Goal: Task Accomplishment & Management: Use online tool/utility

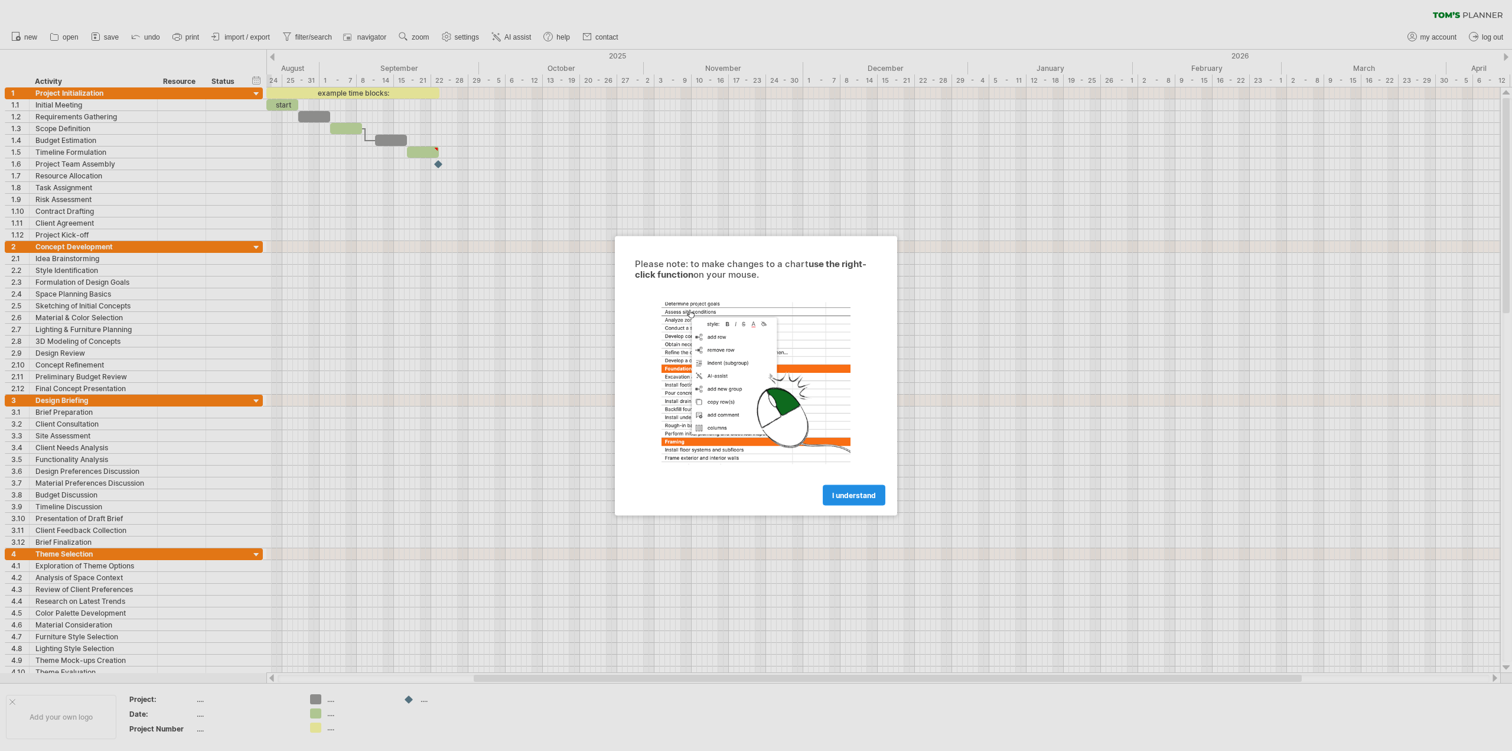
click at [845, 495] on span "I understand" at bounding box center [854, 494] width 44 height 9
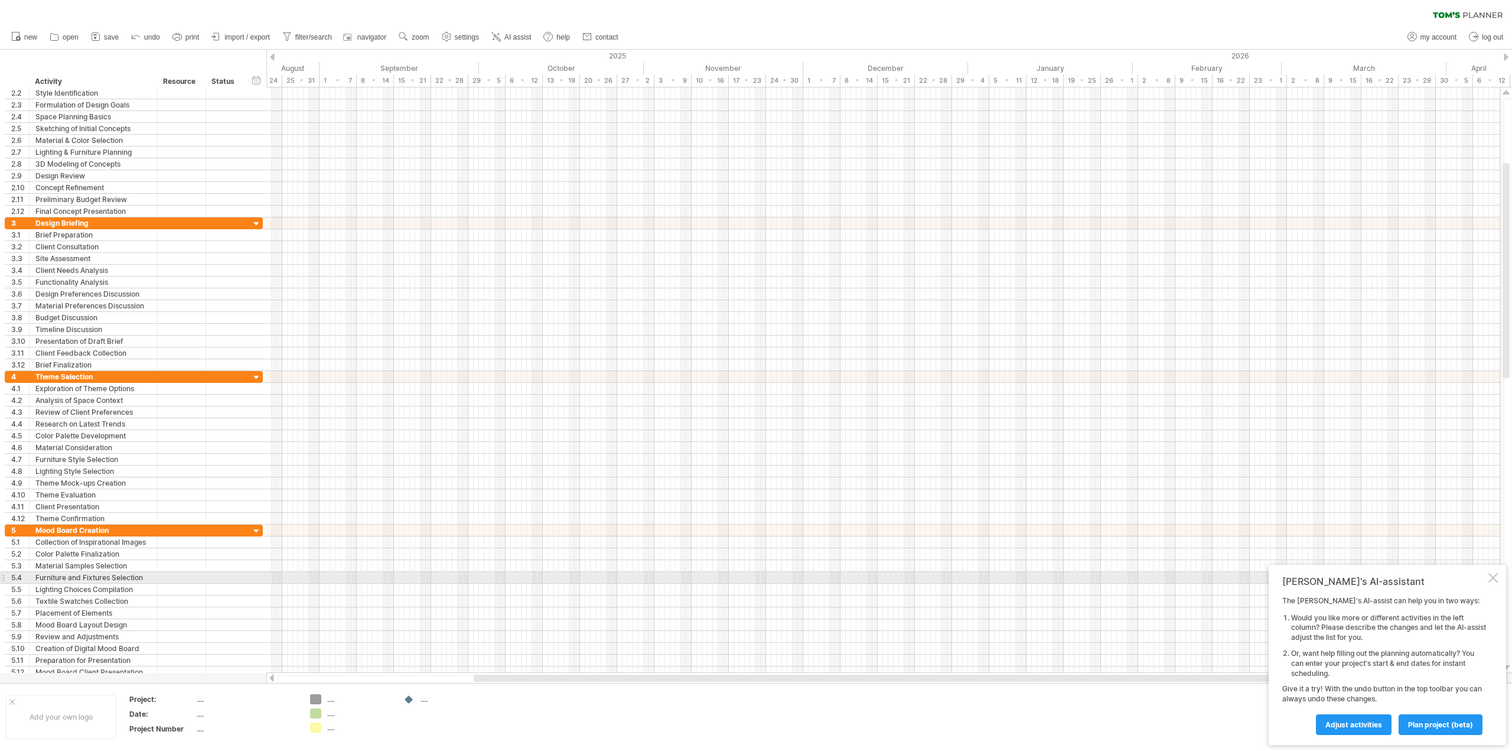
click at [1493, 576] on div at bounding box center [1493, 577] width 9 height 9
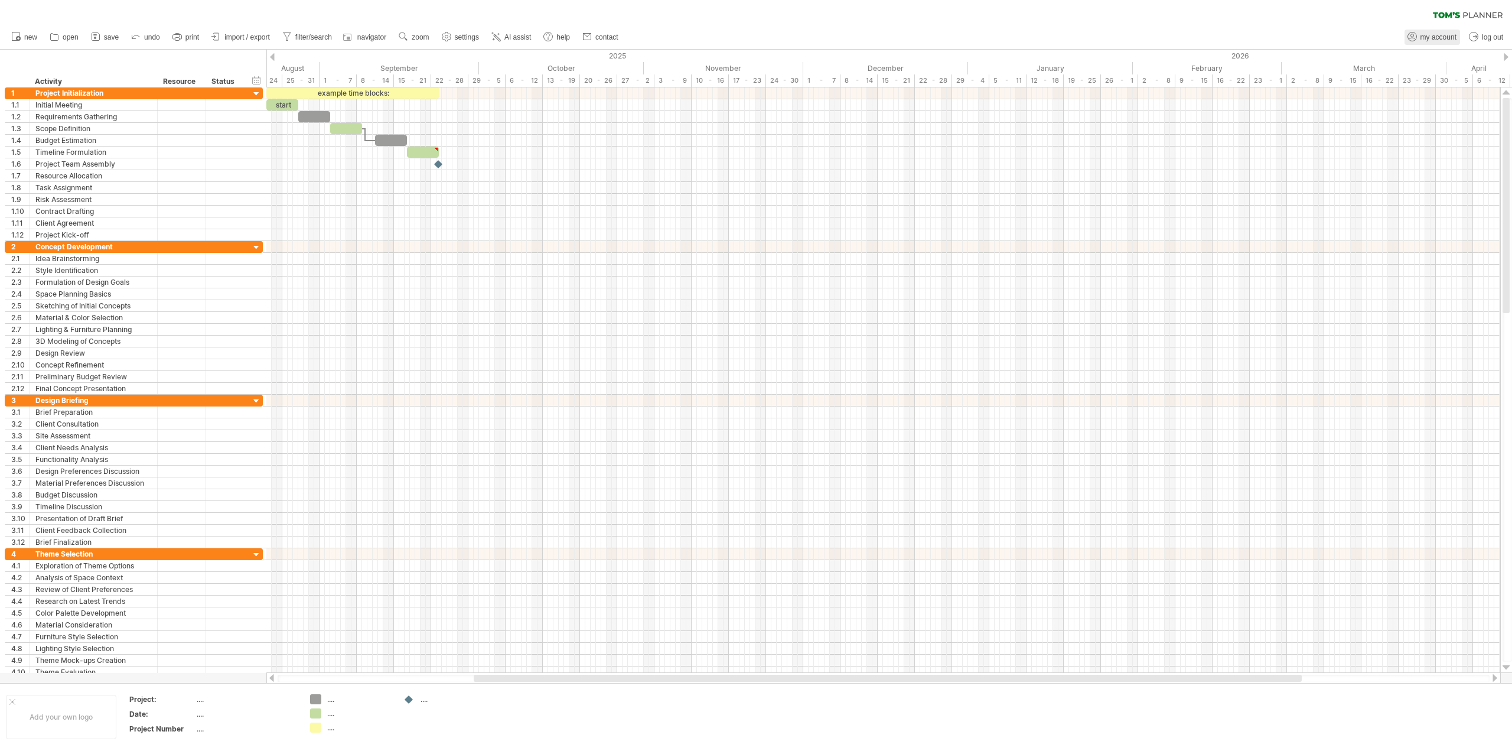
click at [1428, 37] on span "my account" at bounding box center [1439, 37] width 36 height 8
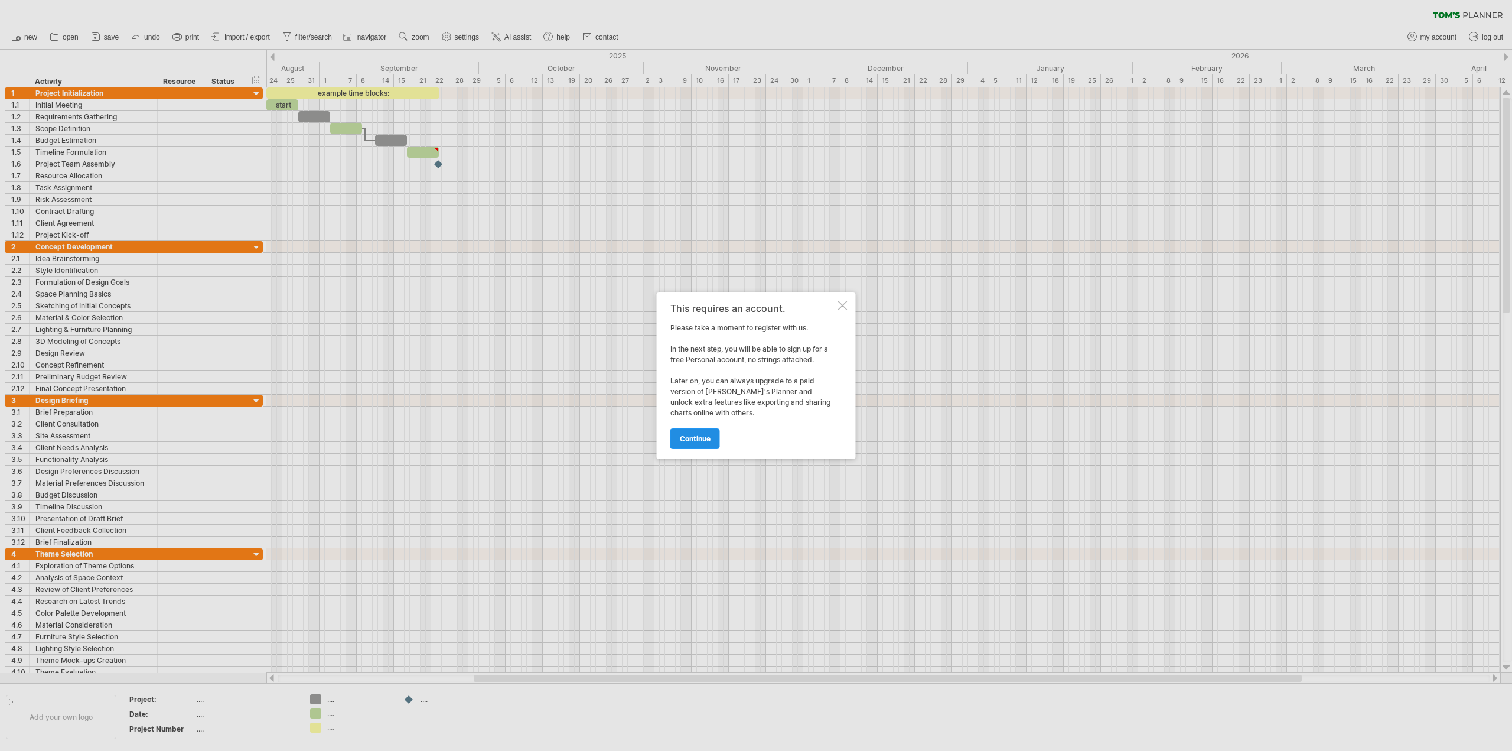
click at [690, 443] on link "continue" at bounding box center [696, 438] width 50 height 21
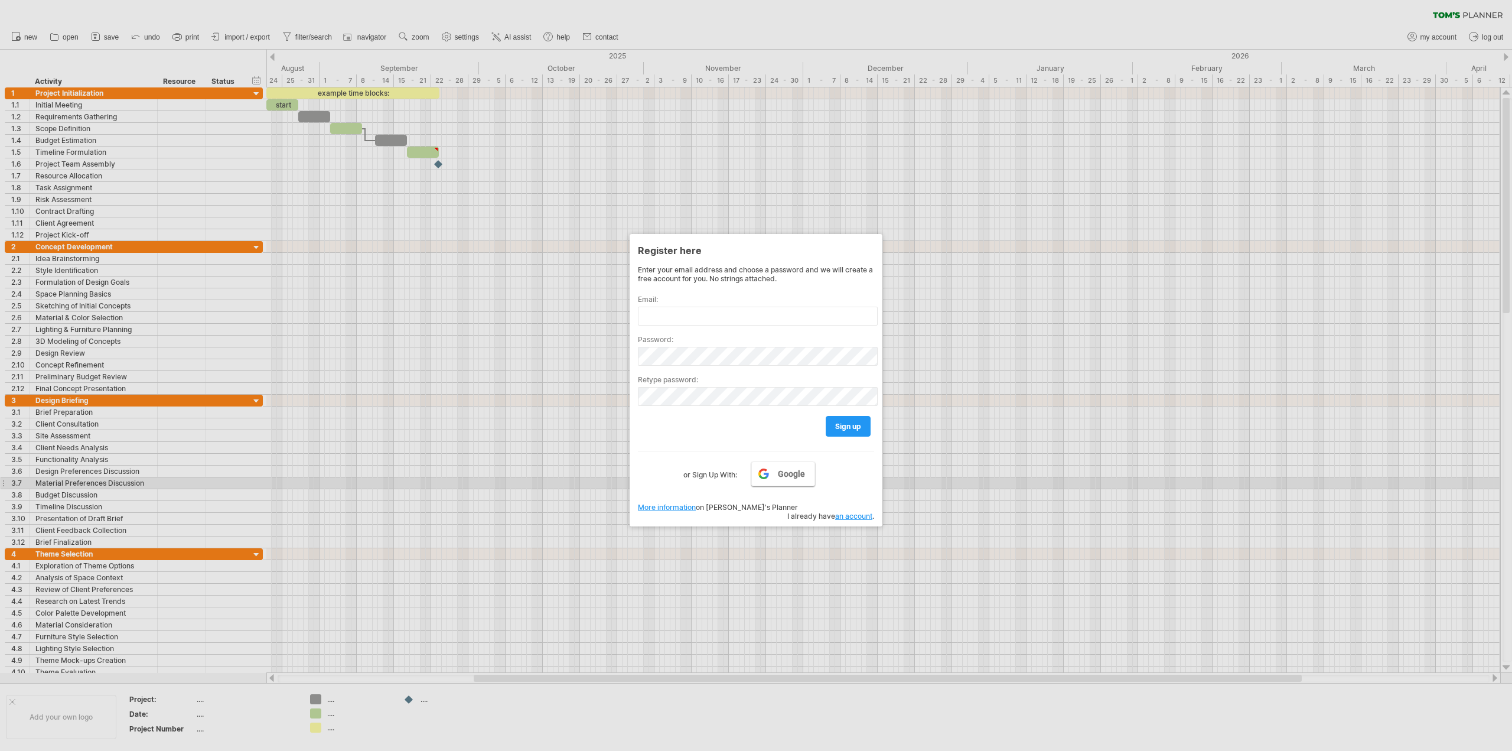
click at [780, 479] on span "Google" at bounding box center [791, 473] width 27 height 9
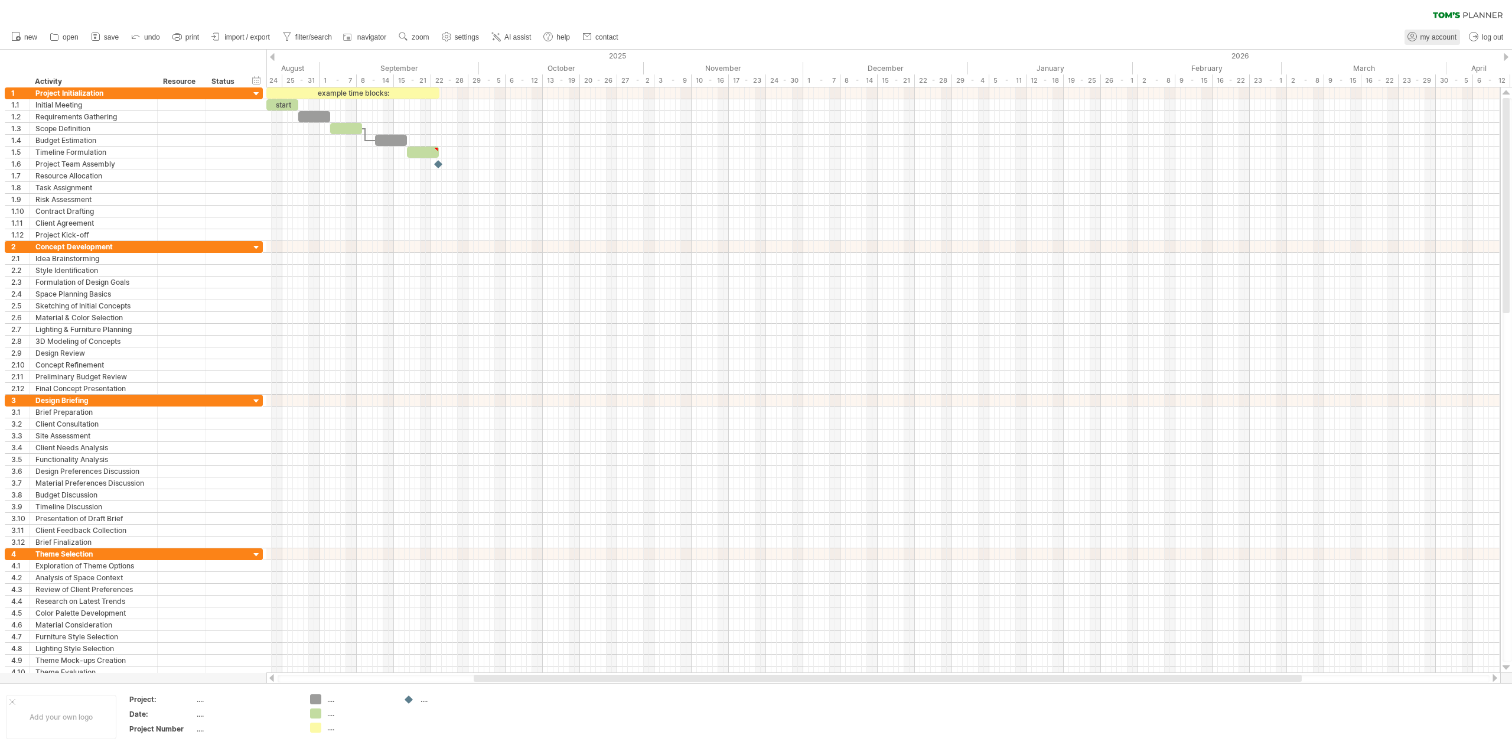
click at [1415, 36] on icon at bounding box center [1413, 37] width 12 height 12
type input "**********"
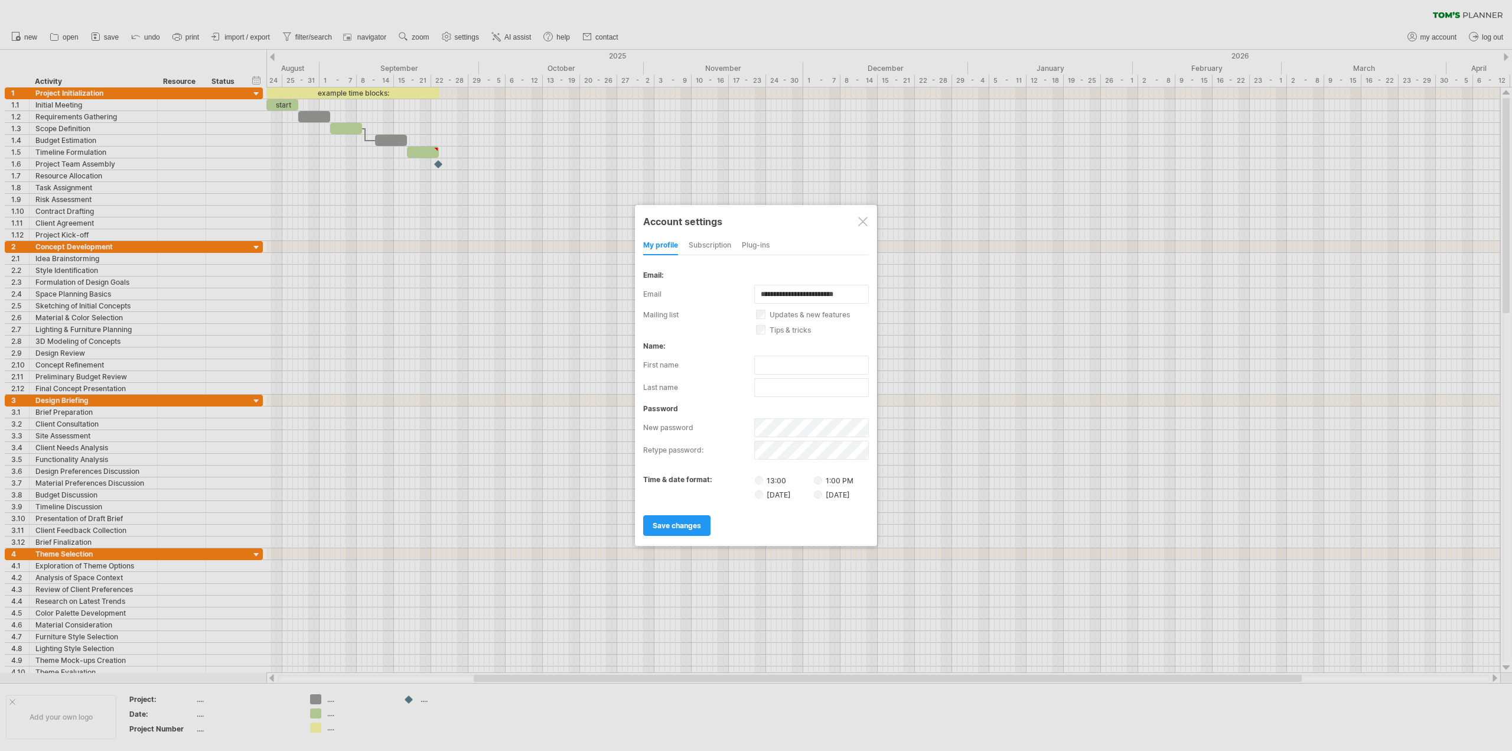
click at [860, 219] on div at bounding box center [862, 221] width 9 height 9
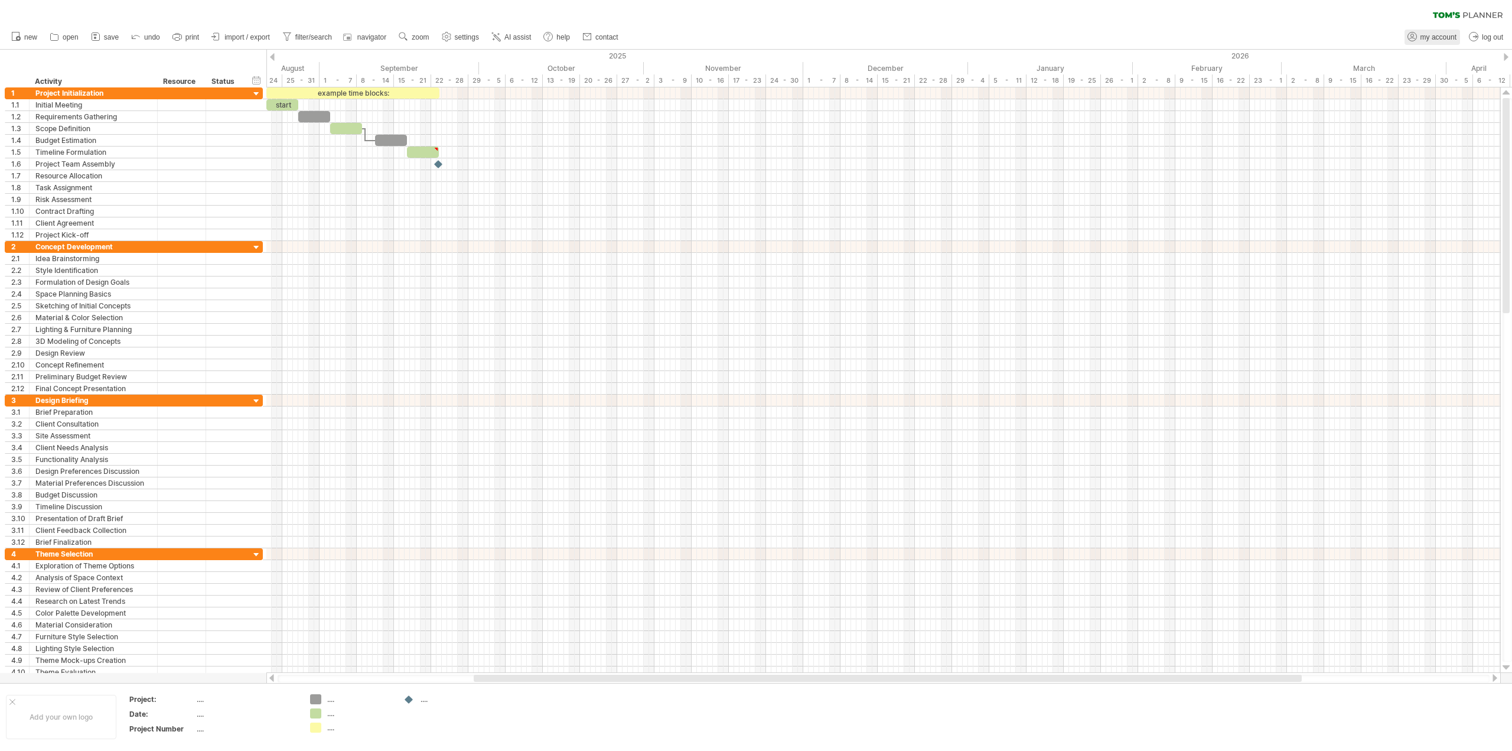
click at [1409, 34] on icon at bounding box center [1413, 37] width 12 height 12
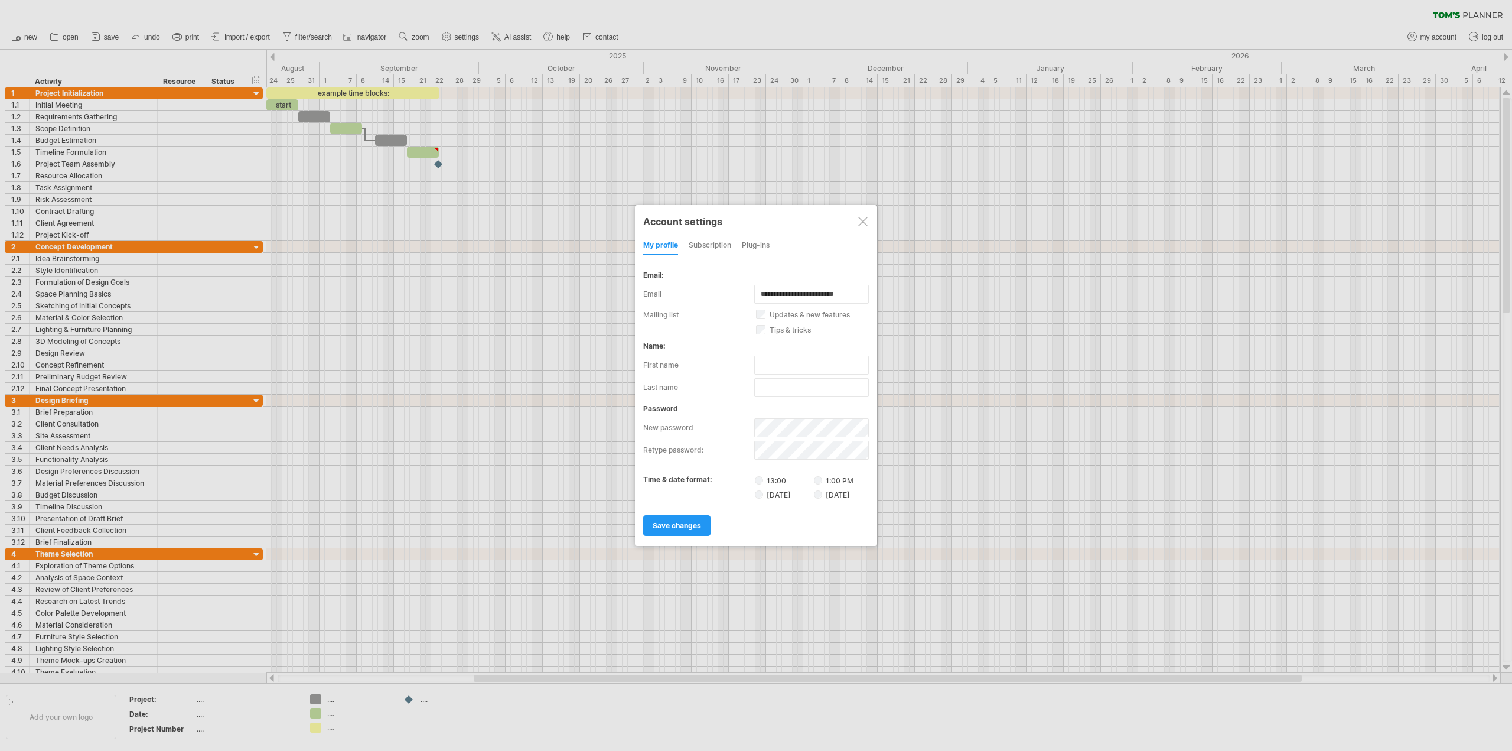
click at [703, 247] on div "subscription" at bounding box center [710, 245] width 43 height 19
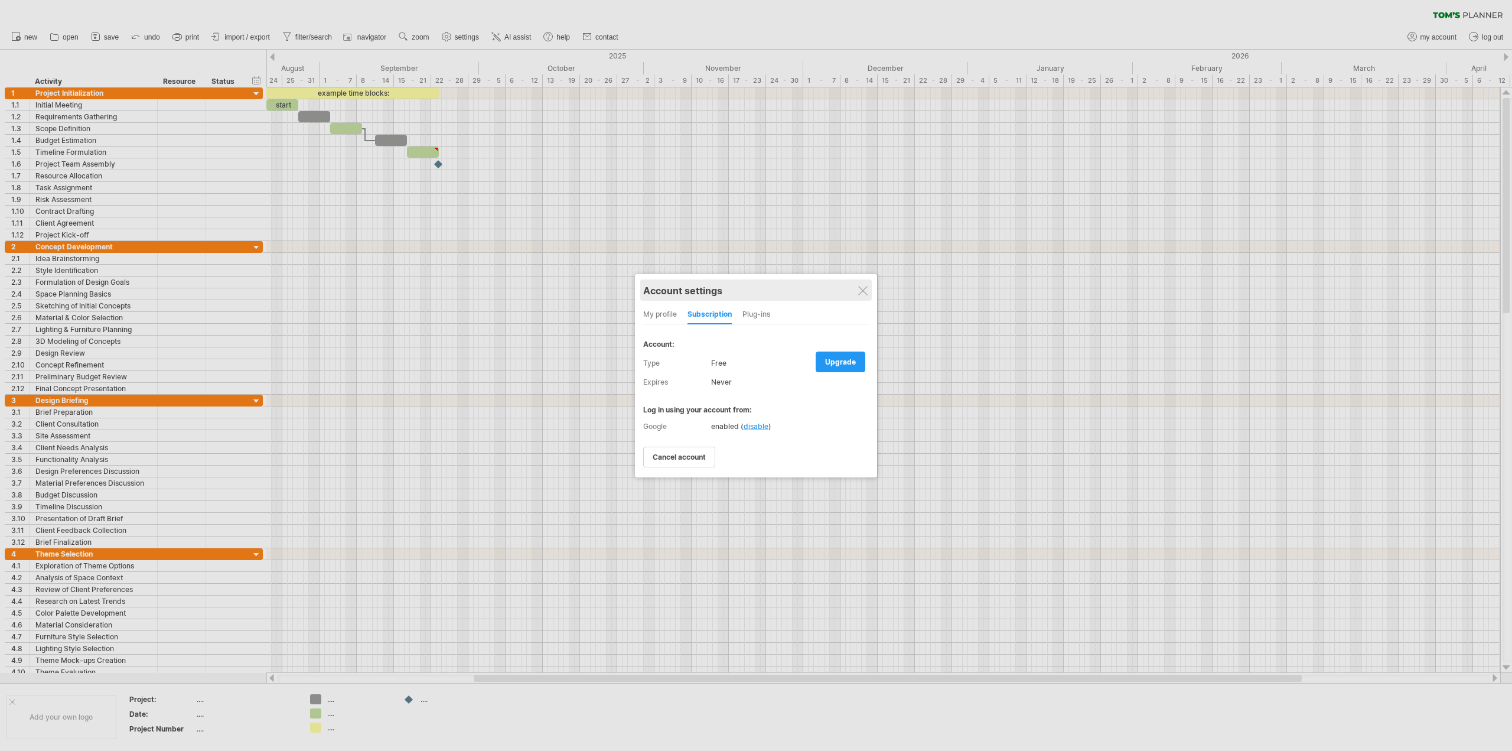
click at [869, 290] on div "Account settings" at bounding box center [756, 289] width 226 height 21
click at [861, 289] on div at bounding box center [862, 290] width 9 height 9
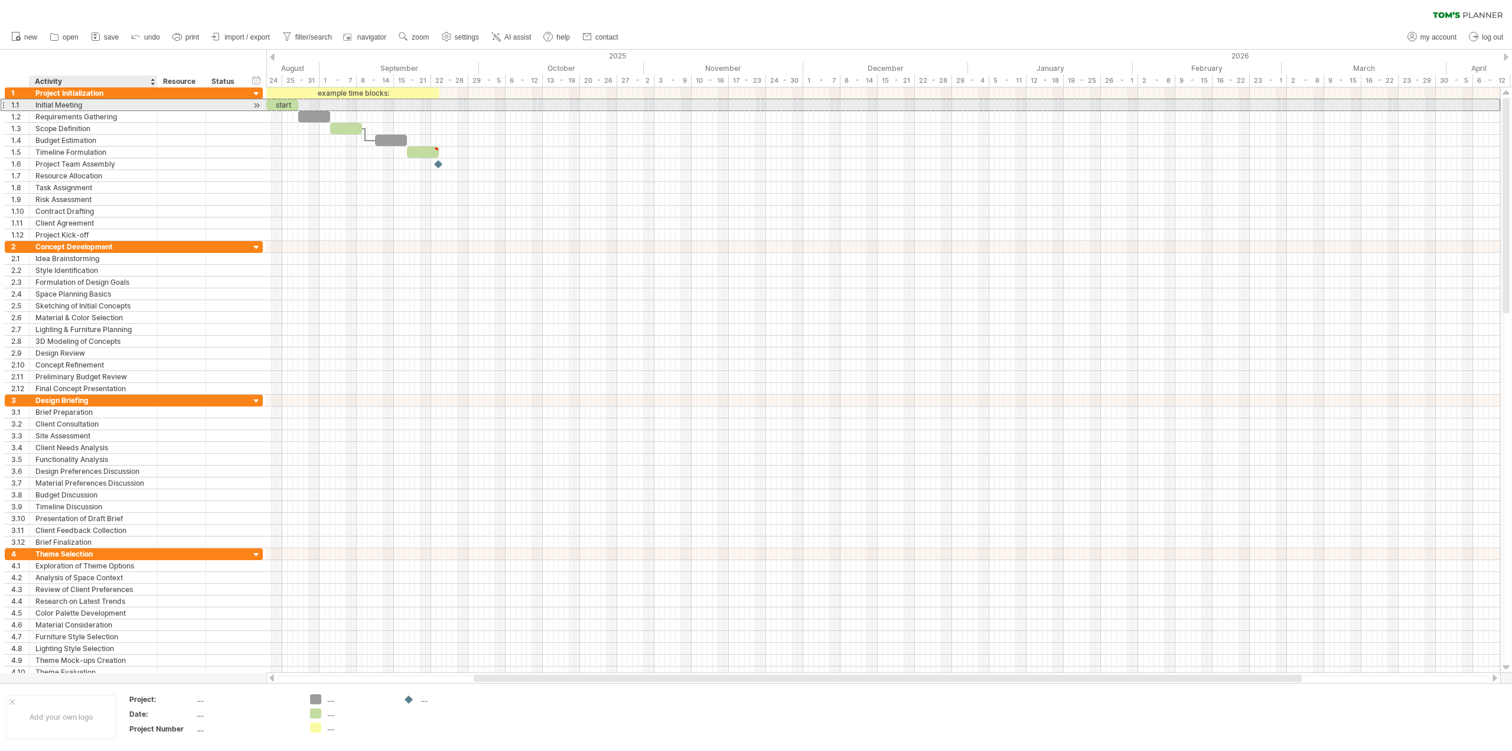
click at [80, 110] on div "**********" at bounding box center [134, 105] width 258 height 12
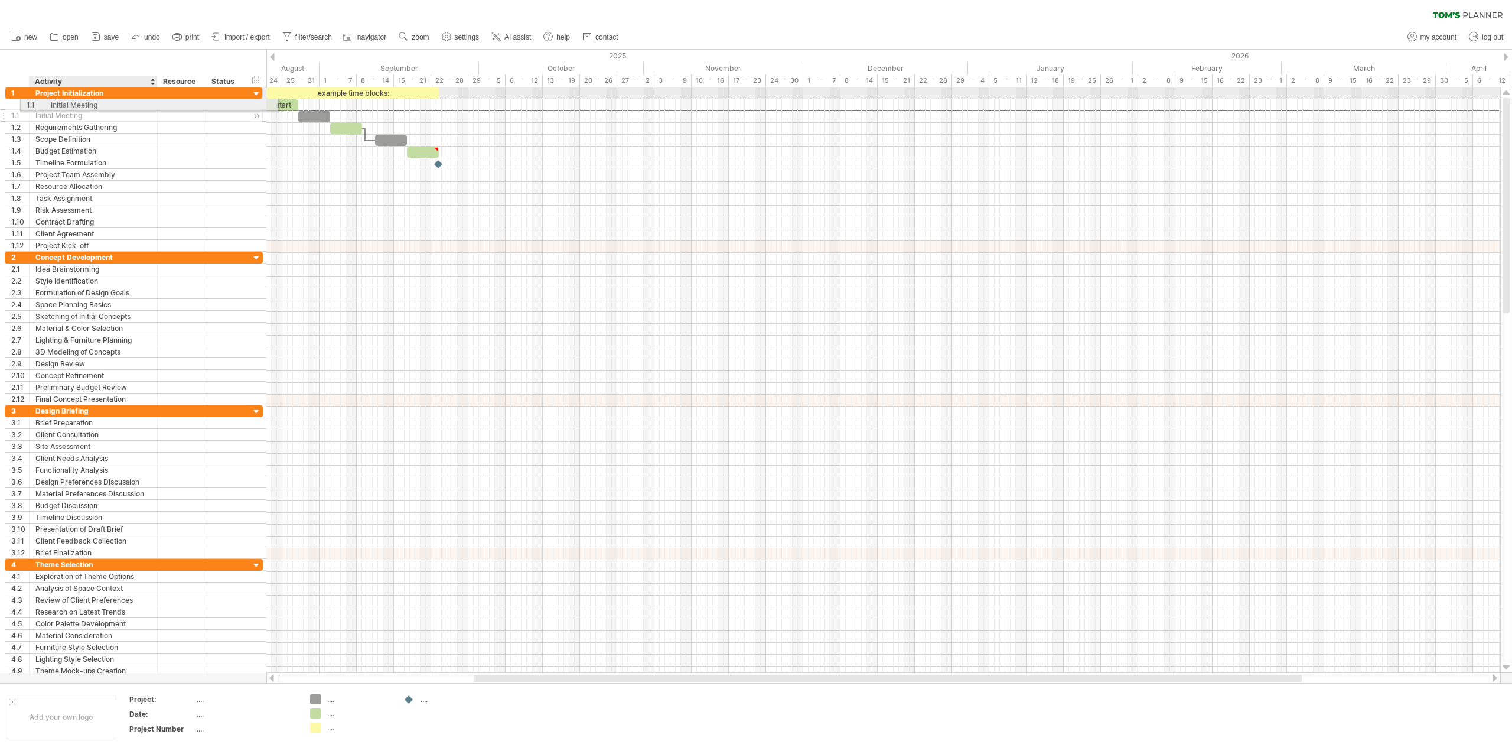
drag, startPoint x: 76, startPoint y: 106, endPoint x: 87, endPoint y: 103, distance: 11.8
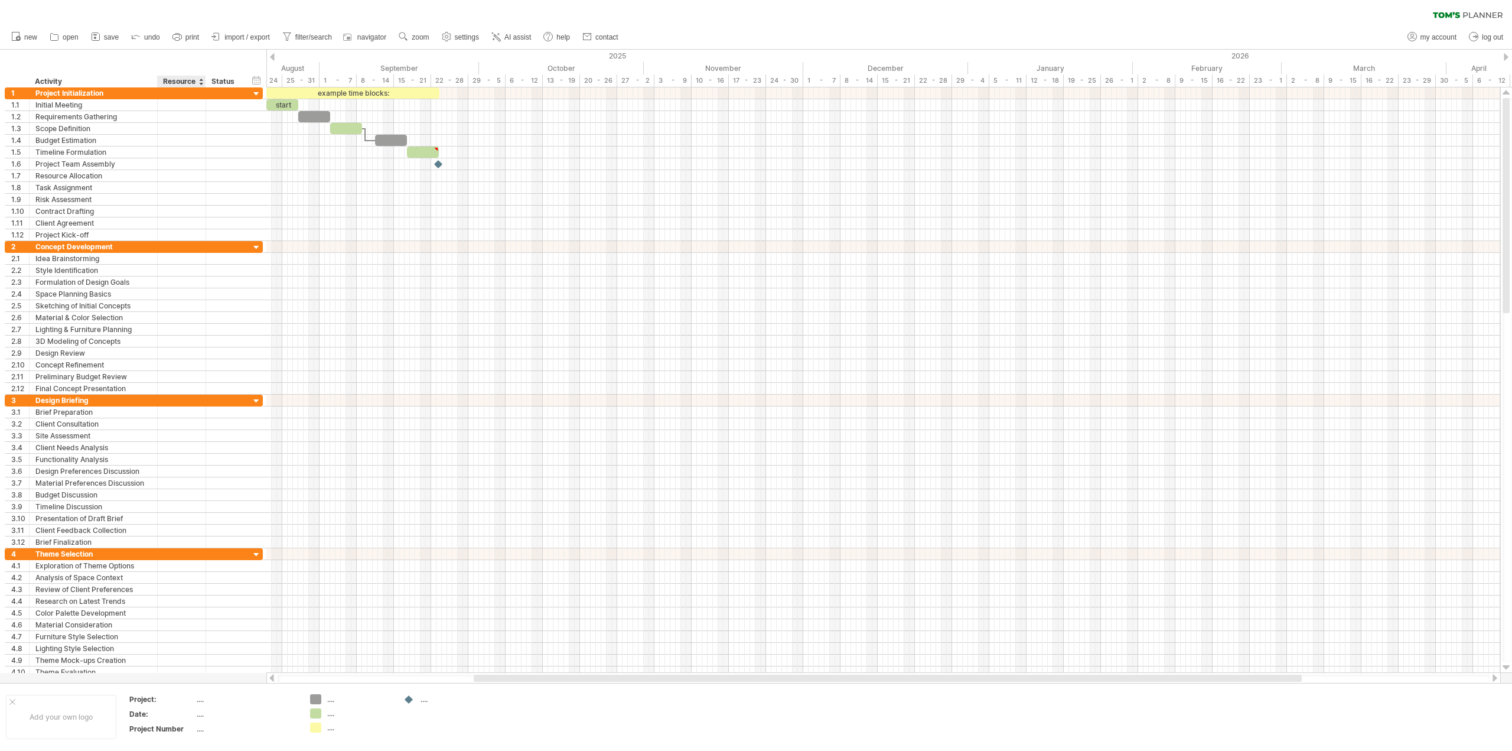
click at [177, 82] on div "Resource" at bounding box center [181, 82] width 36 height 12
click at [45, 82] on div "Activity" at bounding box center [93, 82] width 116 height 12
click at [179, 83] on div "Resource" at bounding box center [181, 82] width 36 height 12
click at [223, 83] on div "Status" at bounding box center [225, 82] width 26 height 12
click at [182, 82] on div "Resource" at bounding box center [181, 82] width 36 height 12
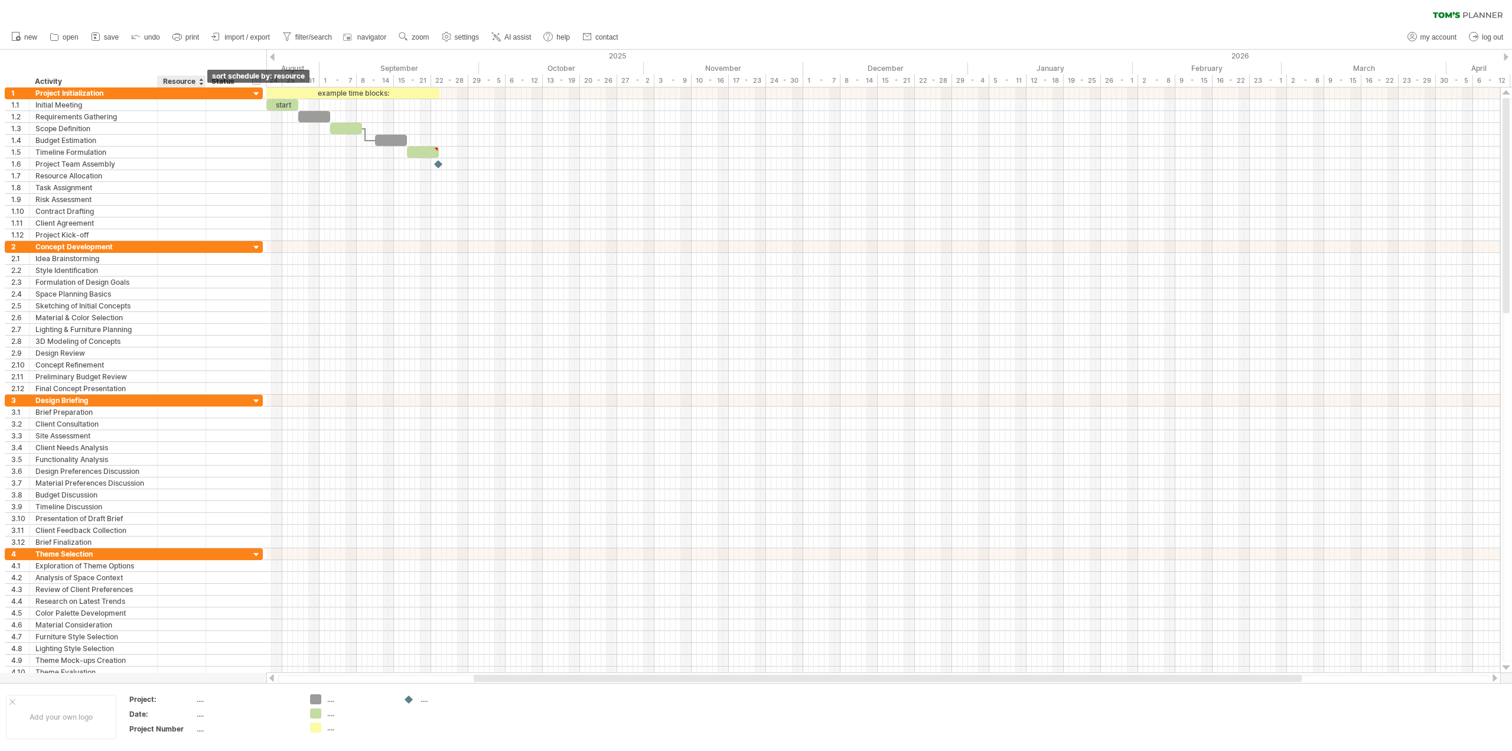
click at [199, 85] on div at bounding box center [201, 82] width 5 height 12
click at [184, 83] on div "Resource" at bounding box center [181, 82] width 36 height 12
click at [53, 81] on div "Activity" at bounding box center [93, 82] width 116 height 12
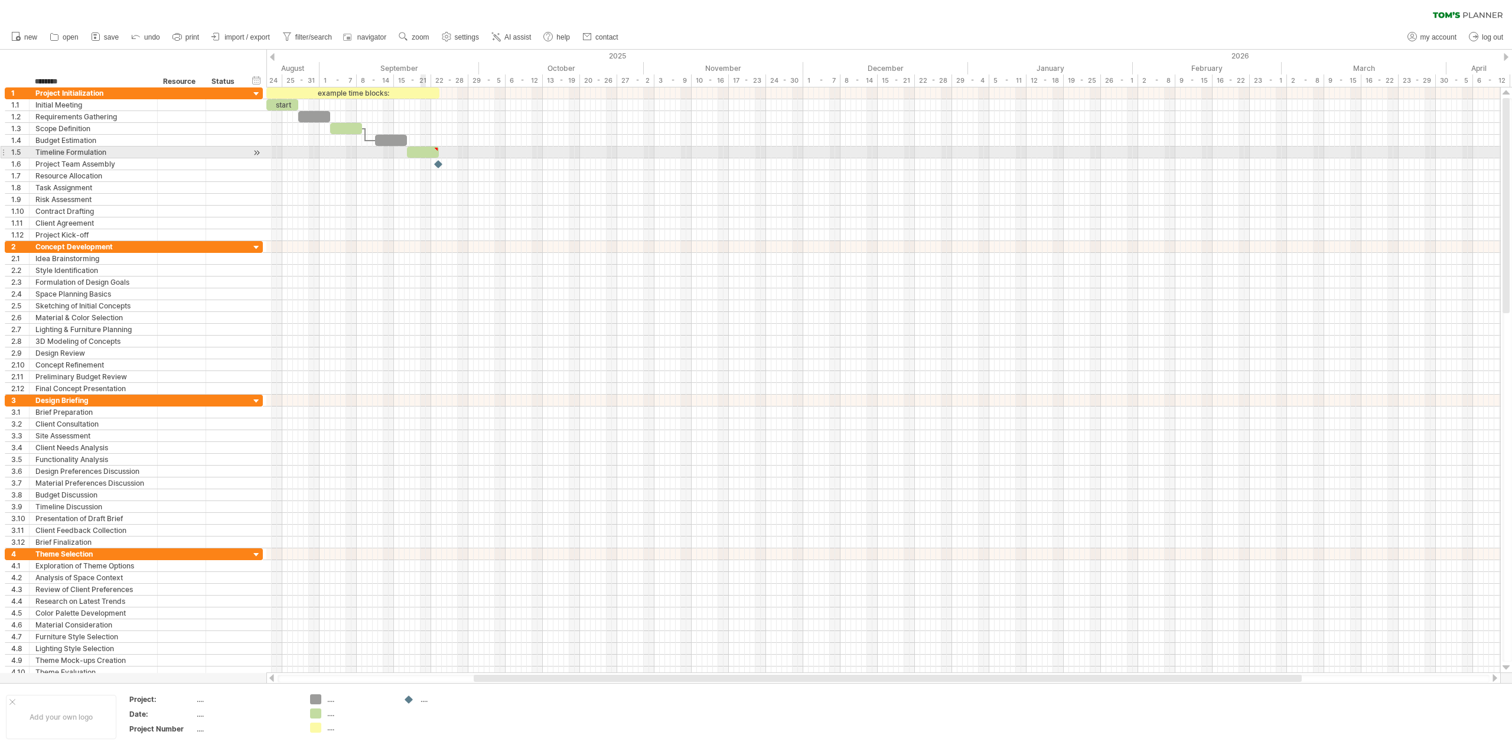
type textarea "**********"
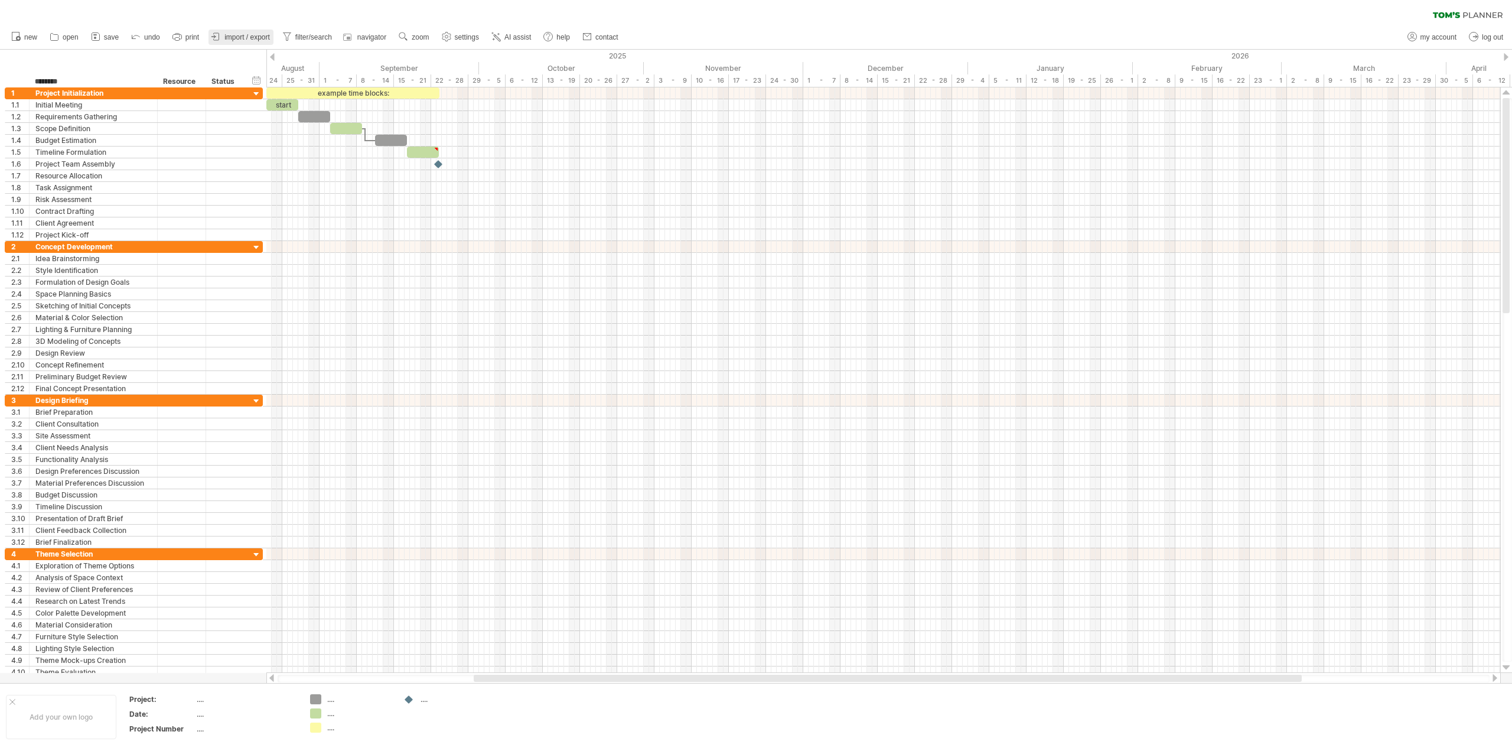
click at [224, 37] on link "import / export" at bounding box center [241, 37] width 65 height 15
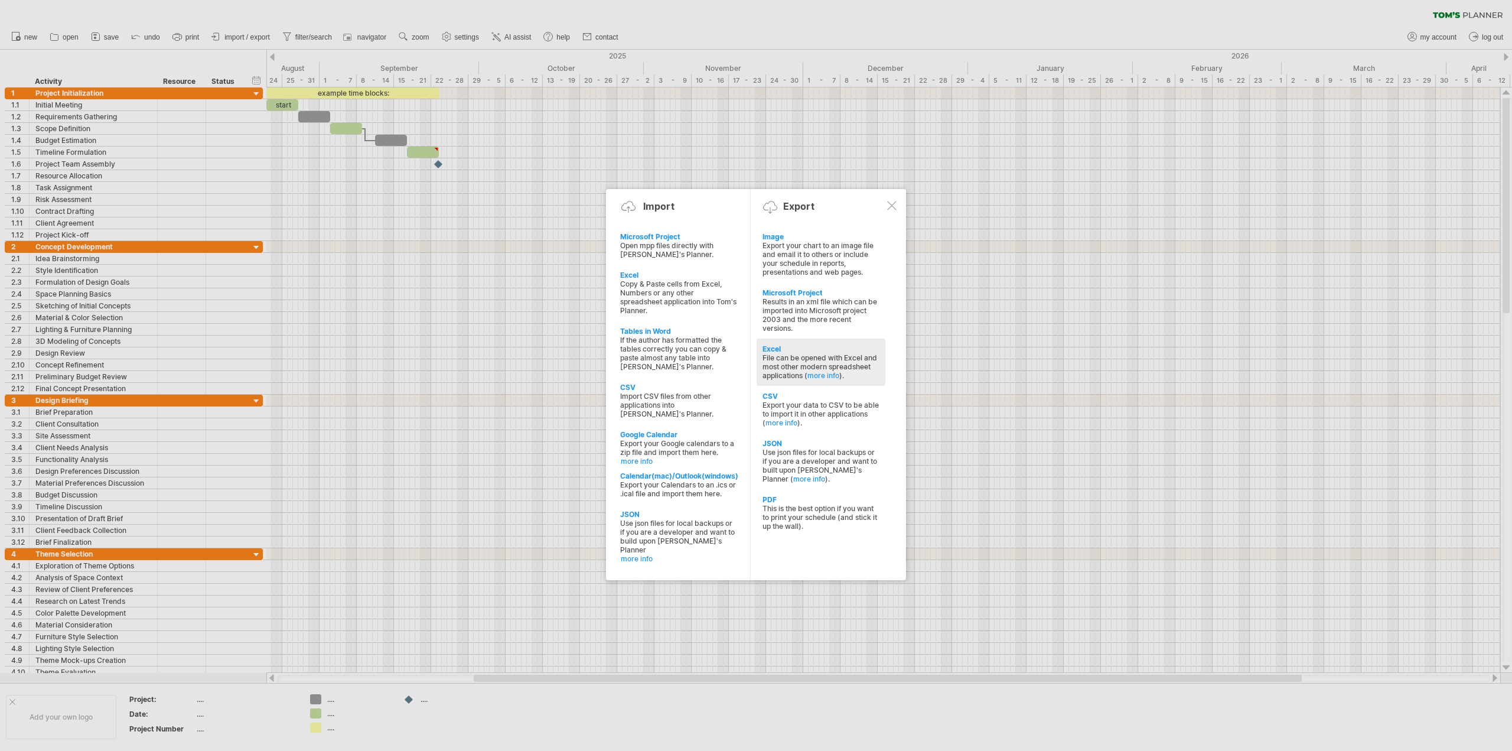
click at [806, 362] on div "File can be opened with Excel and most other modern spreadsheet applications ( …" at bounding box center [821, 366] width 117 height 27
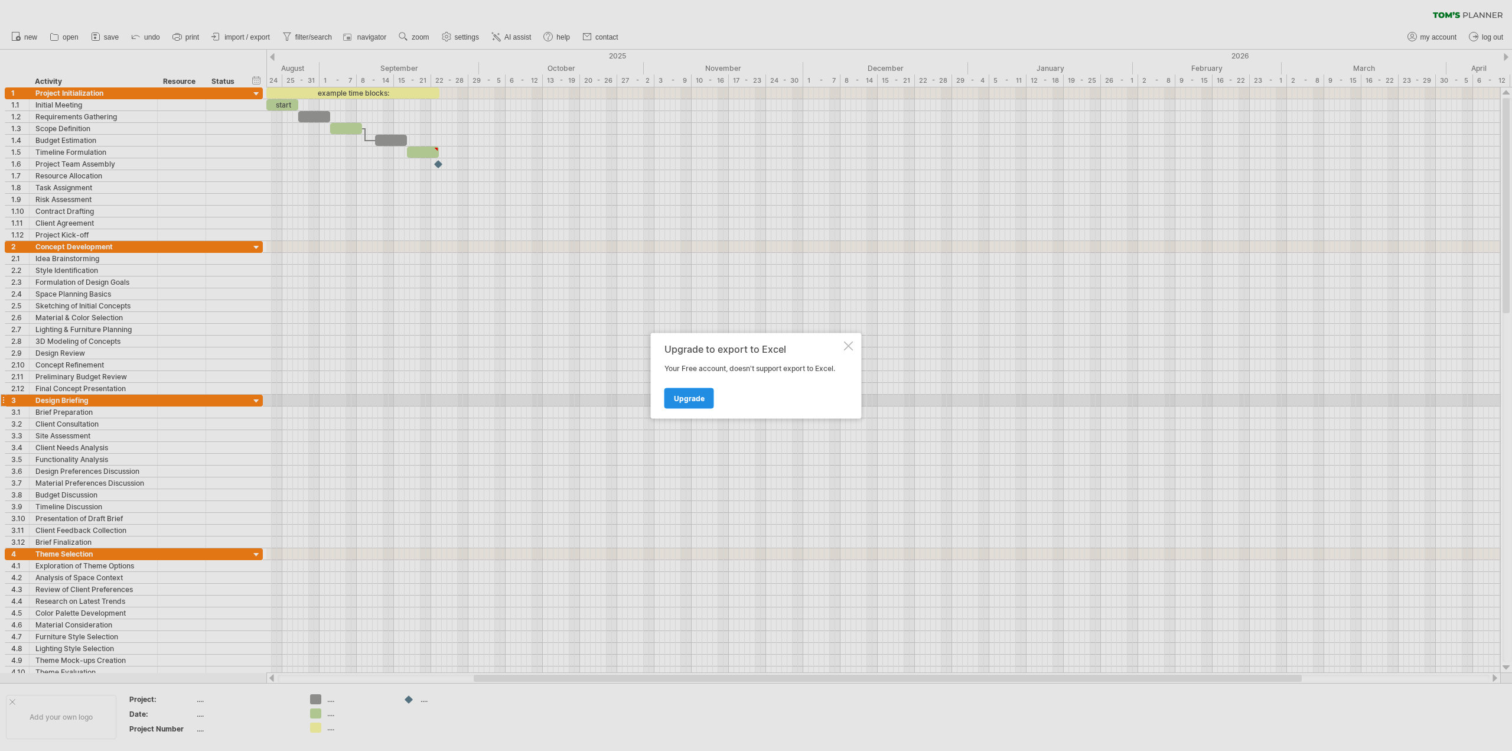
click at [683, 399] on span "Upgrade" at bounding box center [689, 397] width 31 height 9
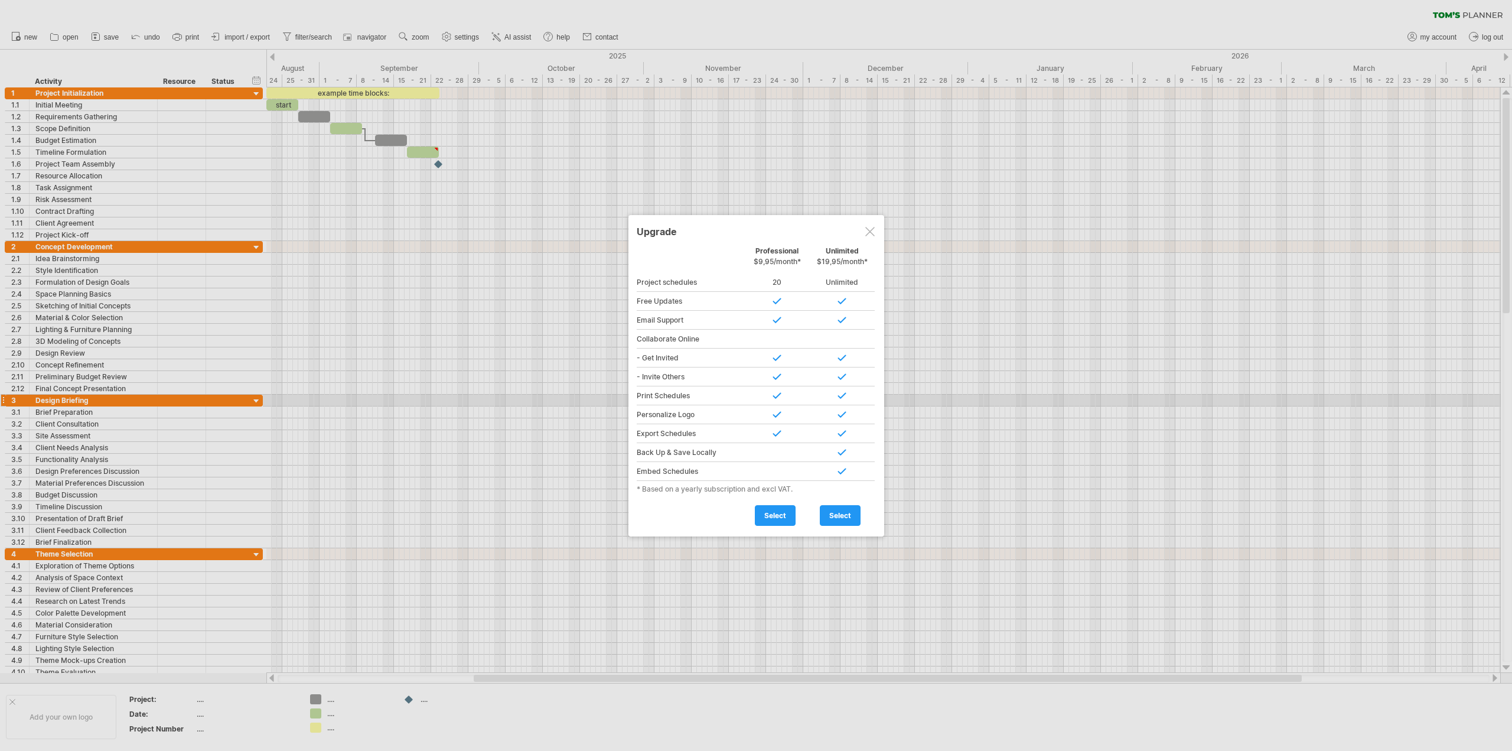
click at [812, 474] on div at bounding box center [842, 471] width 65 height 19
click at [777, 517] on span "select" at bounding box center [775, 515] width 22 height 9
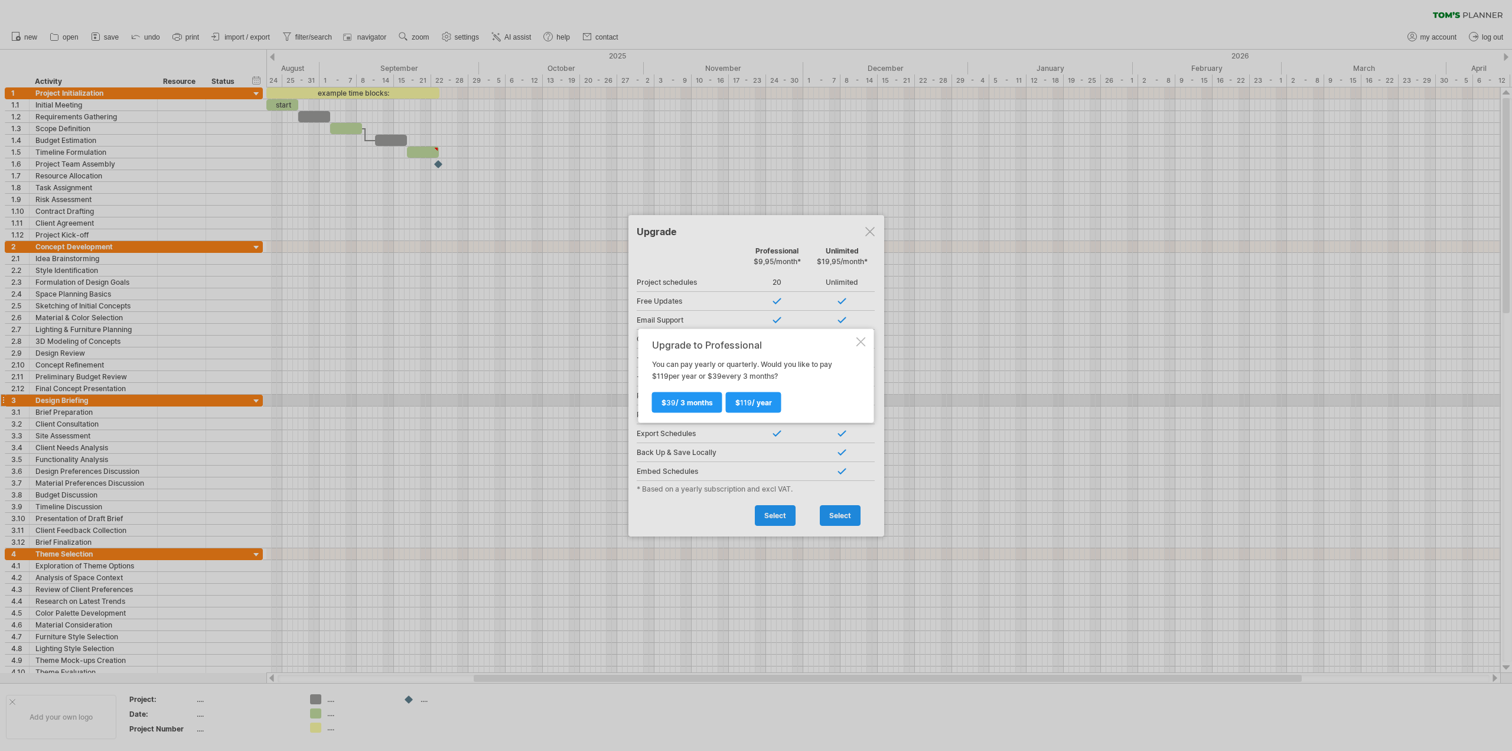
click at [861, 340] on div at bounding box center [861, 341] width 9 height 9
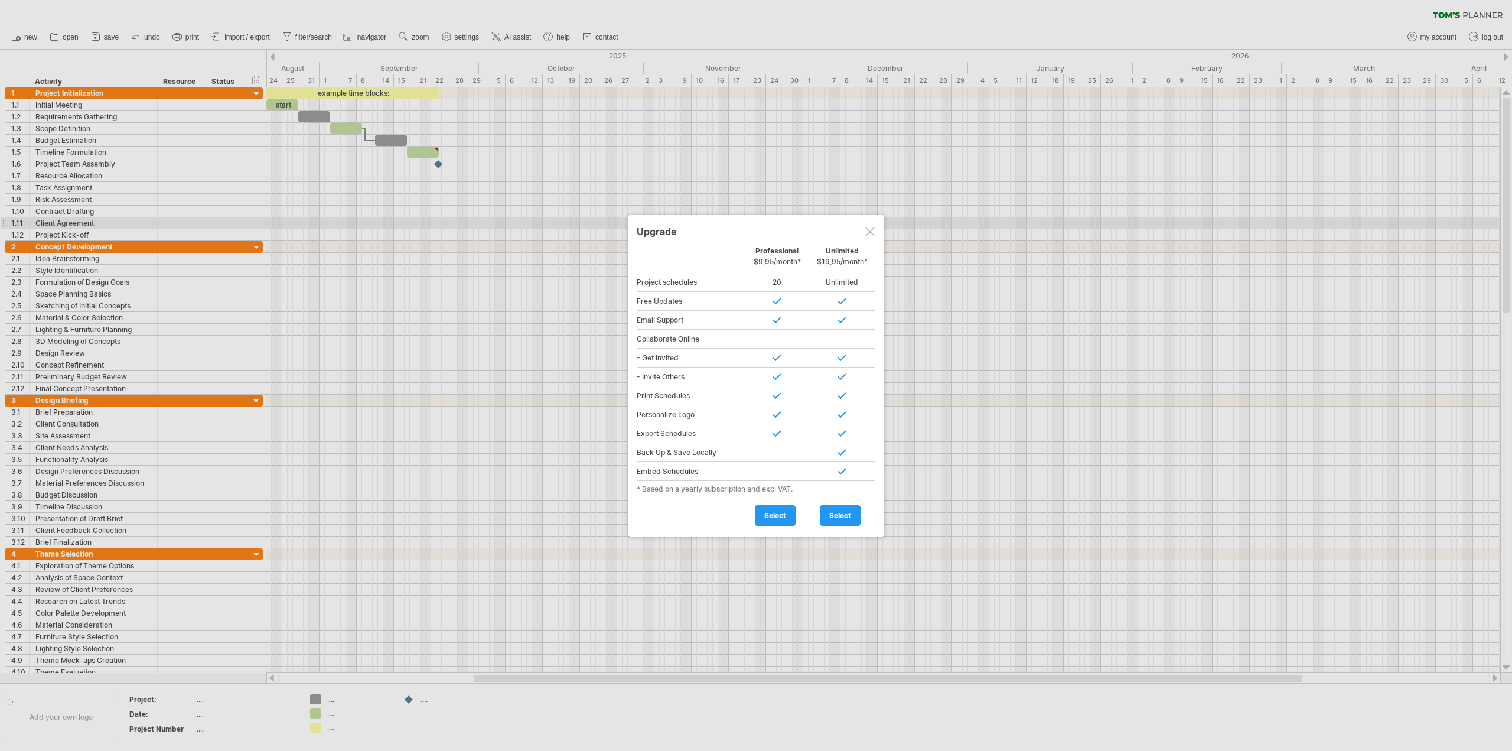
click at [866, 227] on div at bounding box center [870, 231] width 9 height 9
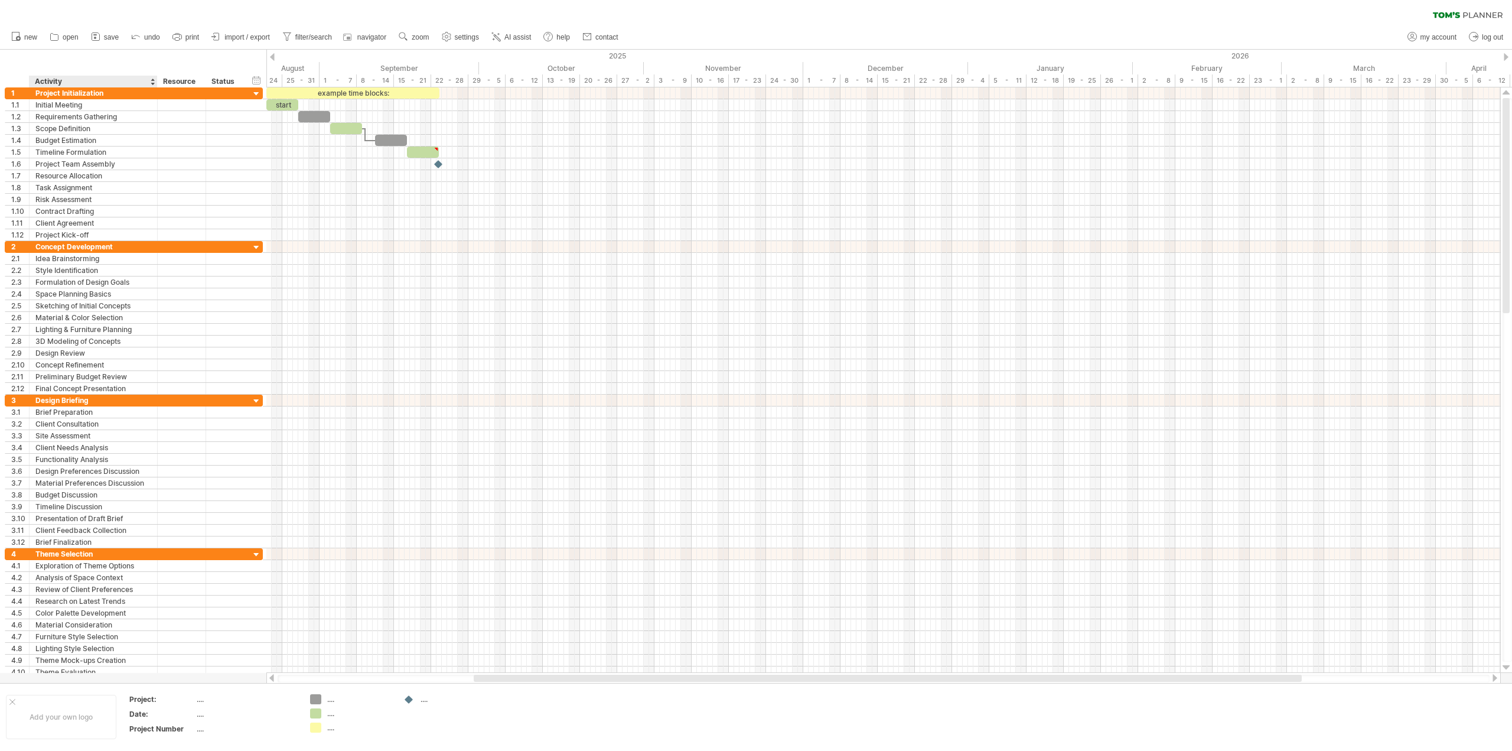
click at [90, 84] on div "Activity" at bounding box center [93, 82] width 116 height 12
click at [46, 80] on input "********" at bounding box center [93, 82] width 116 height 12
click at [179, 81] on div "Resource" at bounding box center [181, 82] width 36 height 12
click at [179, 81] on input "********" at bounding box center [181, 82] width 36 height 12
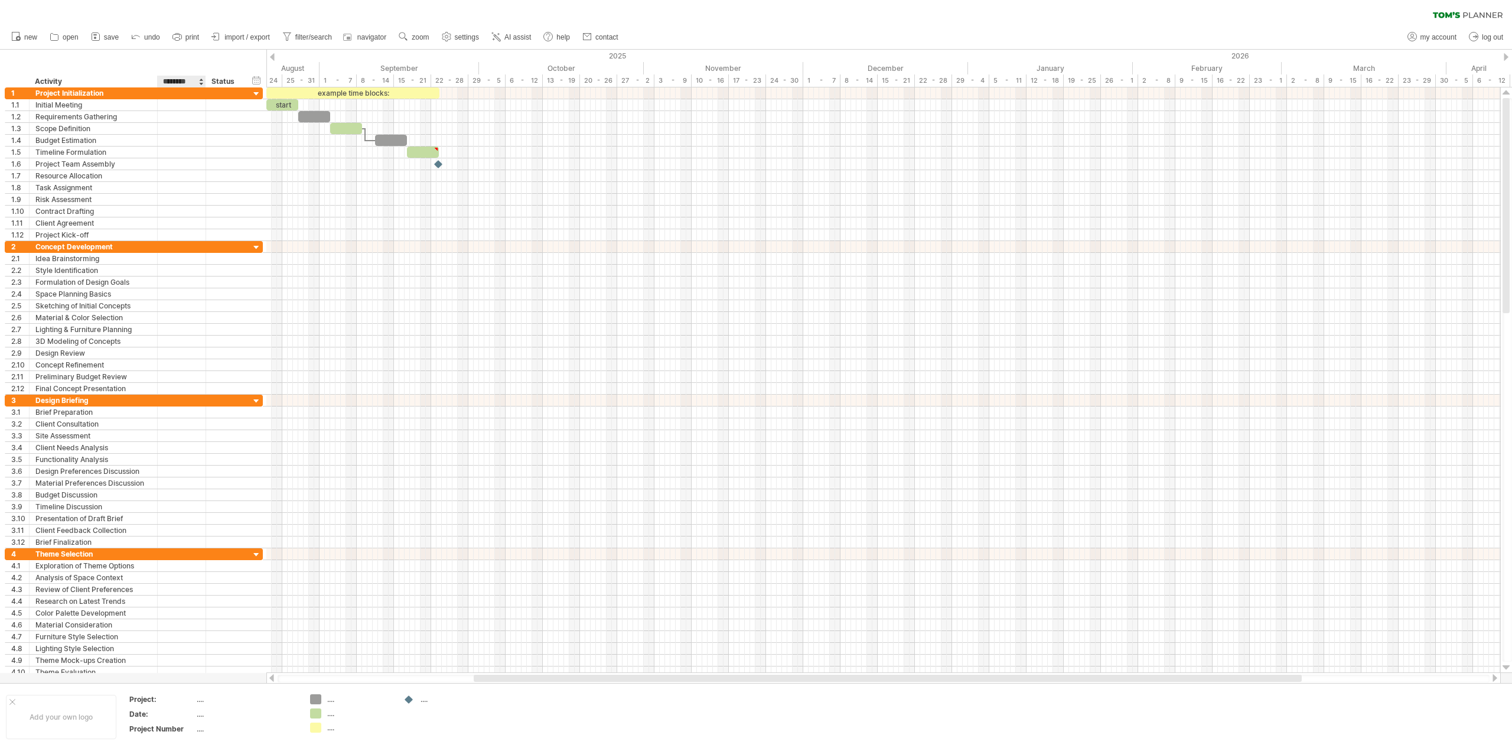
click at [179, 81] on input "********" at bounding box center [181, 82] width 36 height 12
click at [222, 79] on div "Status" at bounding box center [225, 82] width 26 height 12
click at [254, 77] on div "hide start/end/duration show start/end/duration" at bounding box center [256, 80] width 11 height 12
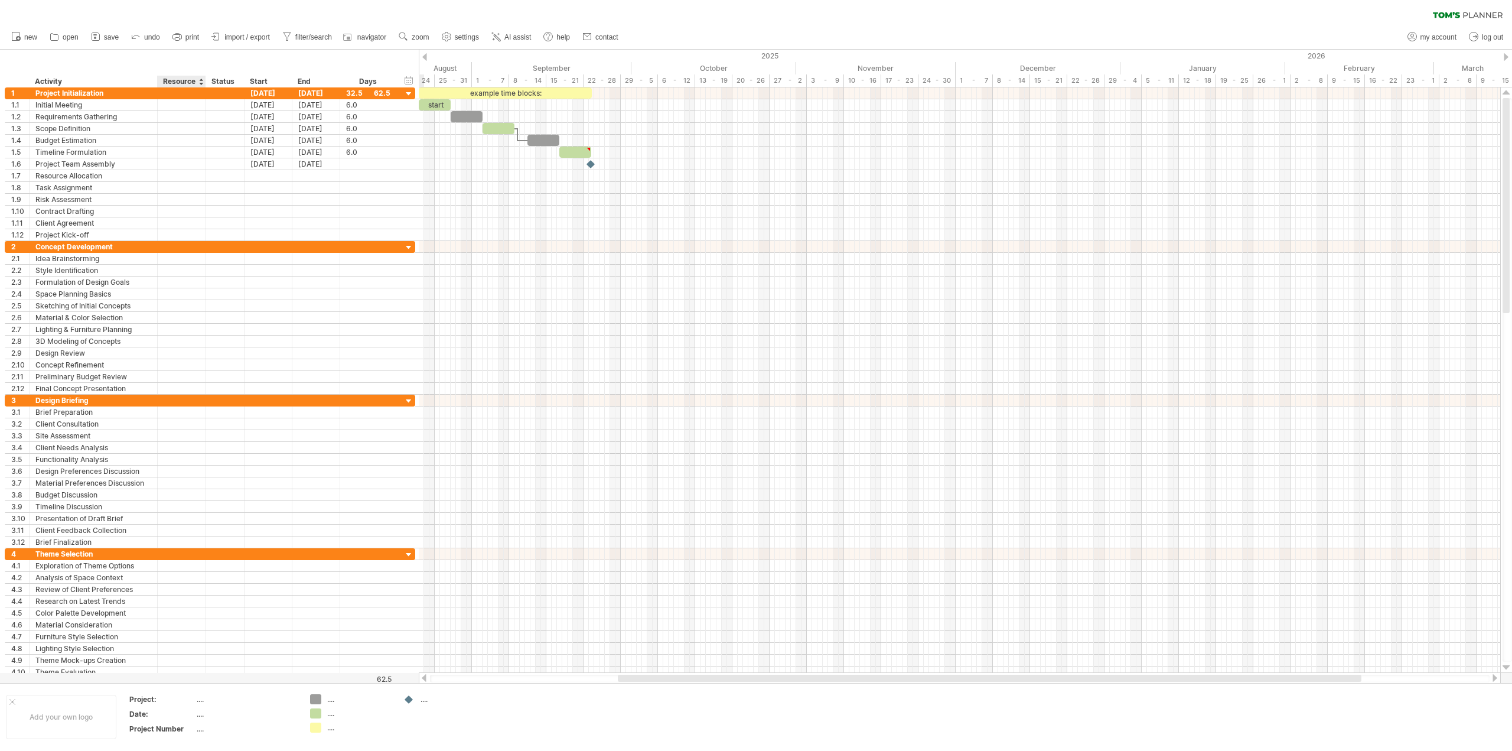
click at [181, 82] on div "Resource" at bounding box center [181, 82] width 36 height 12
click at [224, 83] on div "Status" at bounding box center [225, 82] width 26 height 12
click at [256, 83] on div "Start" at bounding box center [267, 82] width 35 height 12
click at [412, 84] on div "hide start/end/duration show start/end/duration" at bounding box center [409, 80] width 11 height 12
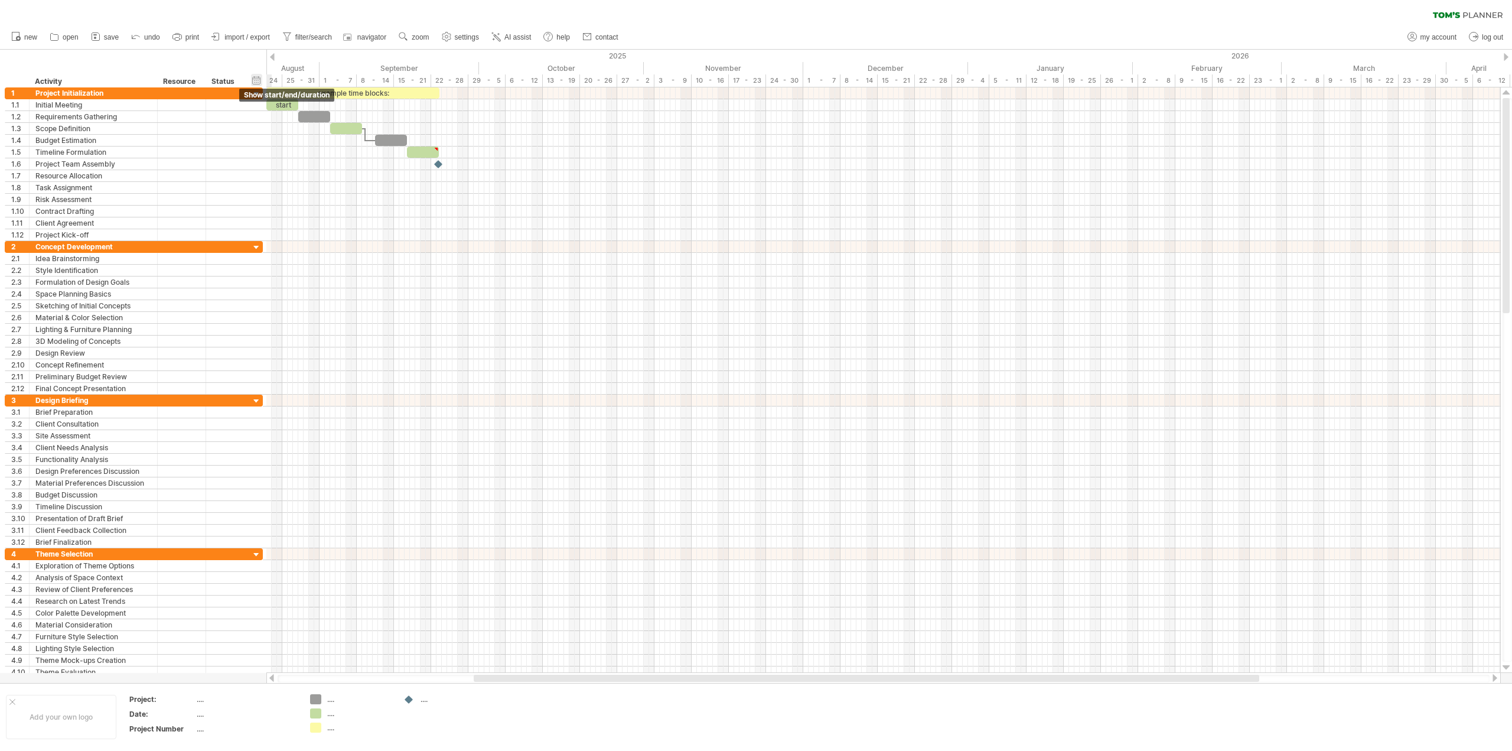
click at [252, 82] on div "hide start/end/duration show start/end/duration" at bounding box center [256, 80] width 11 height 12
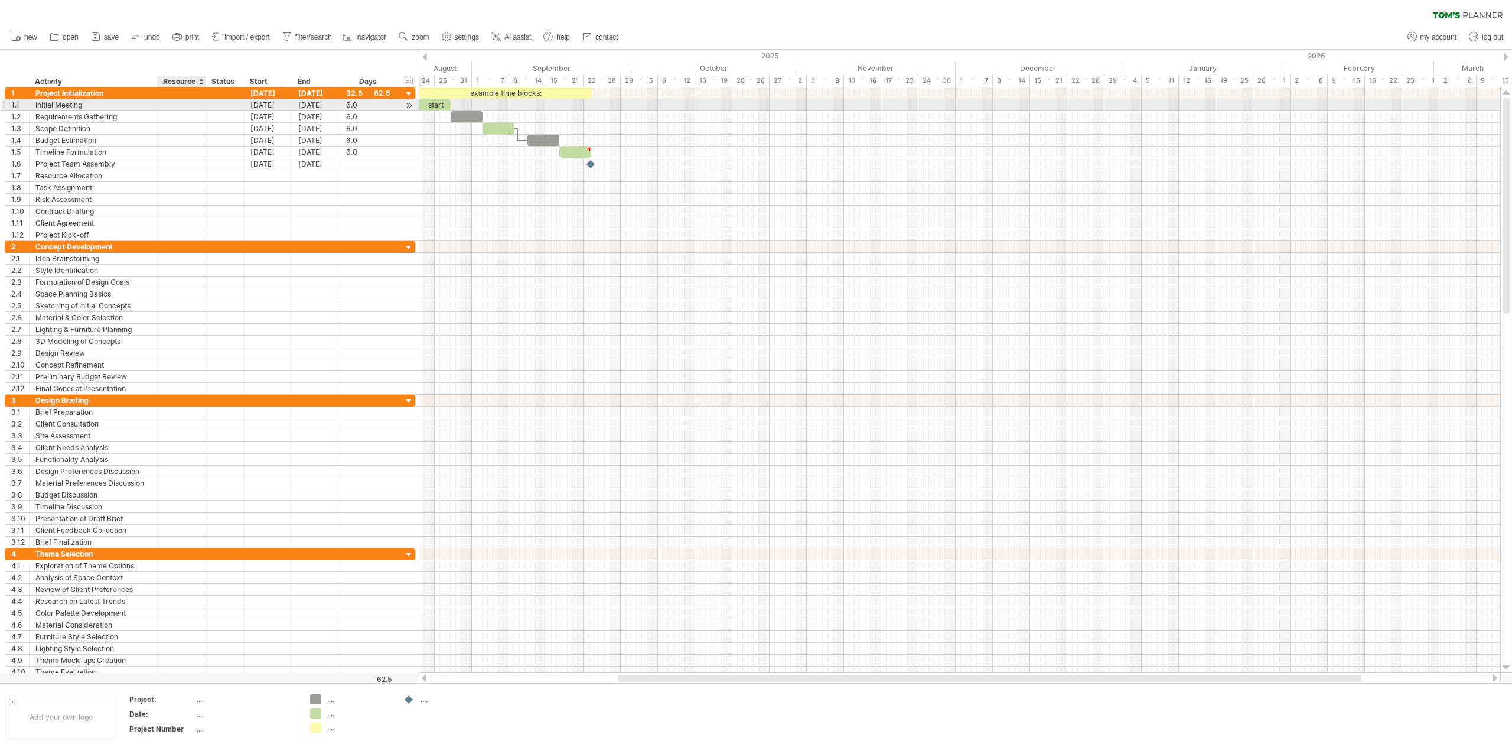
click at [187, 106] on div at bounding box center [182, 104] width 36 height 11
click at [225, 105] on div at bounding box center [225, 104] width 26 height 11
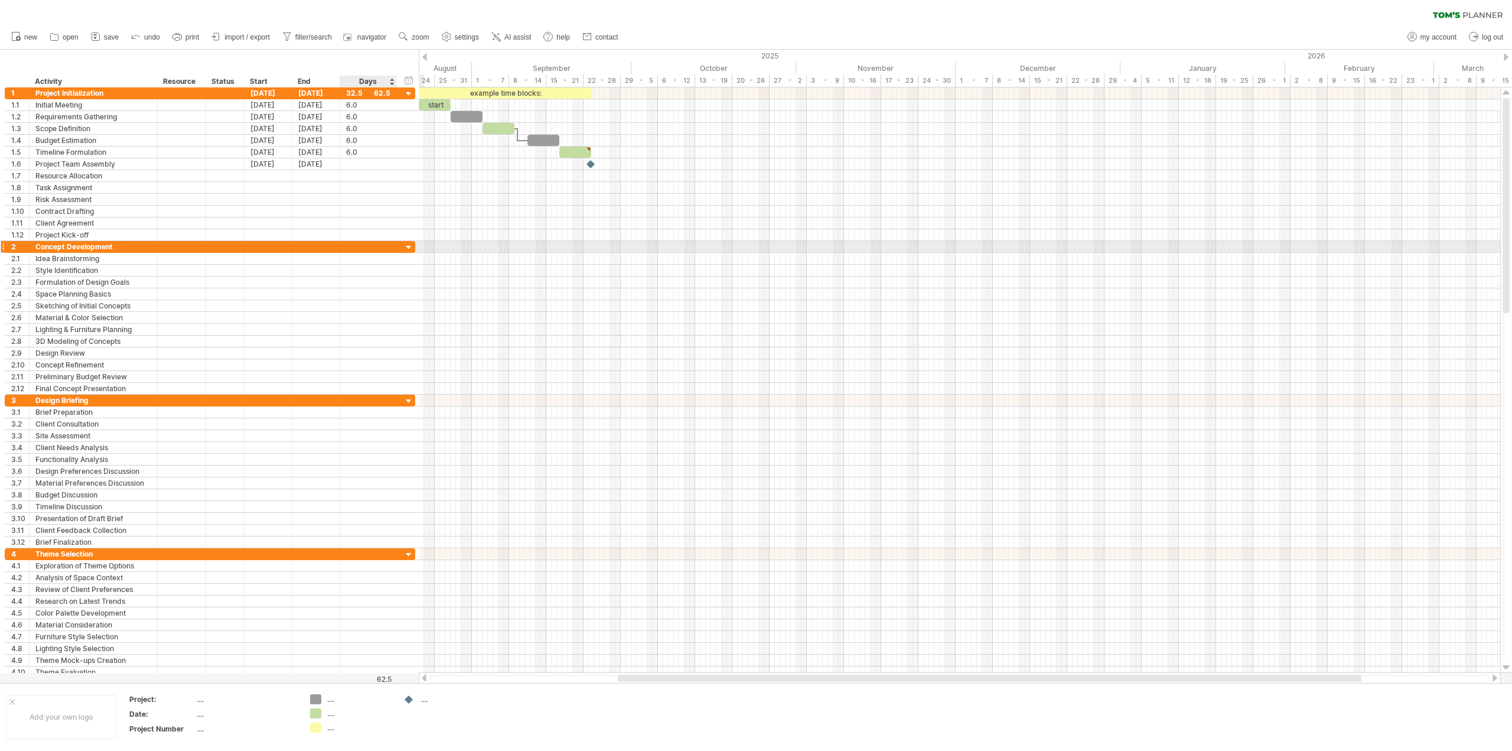
click at [403, 248] on div "**********" at bounding box center [210, 247] width 411 height 12
click at [407, 248] on div at bounding box center [409, 247] width 11 height 11
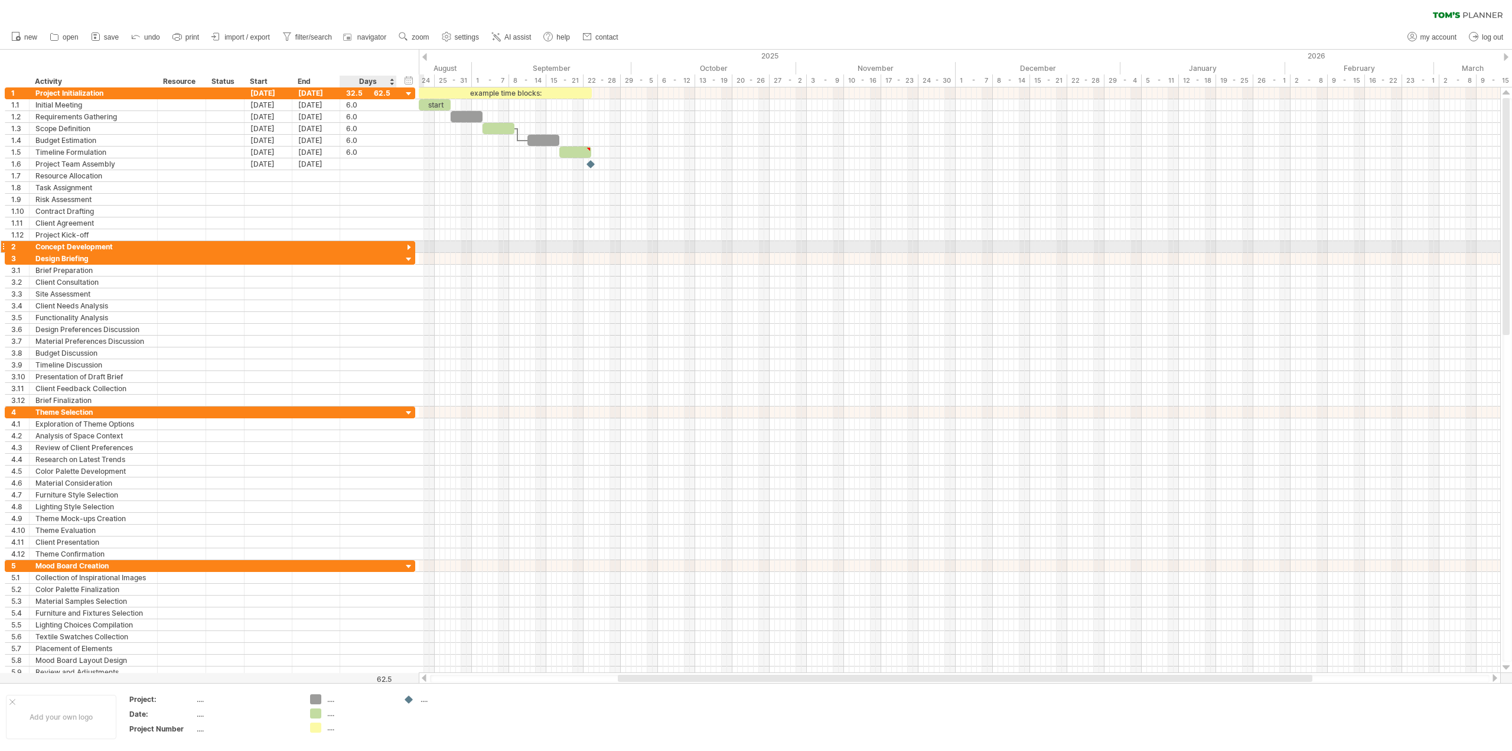
click at [407, 248] on div at bounding box center [409, 247] width 11 height 11
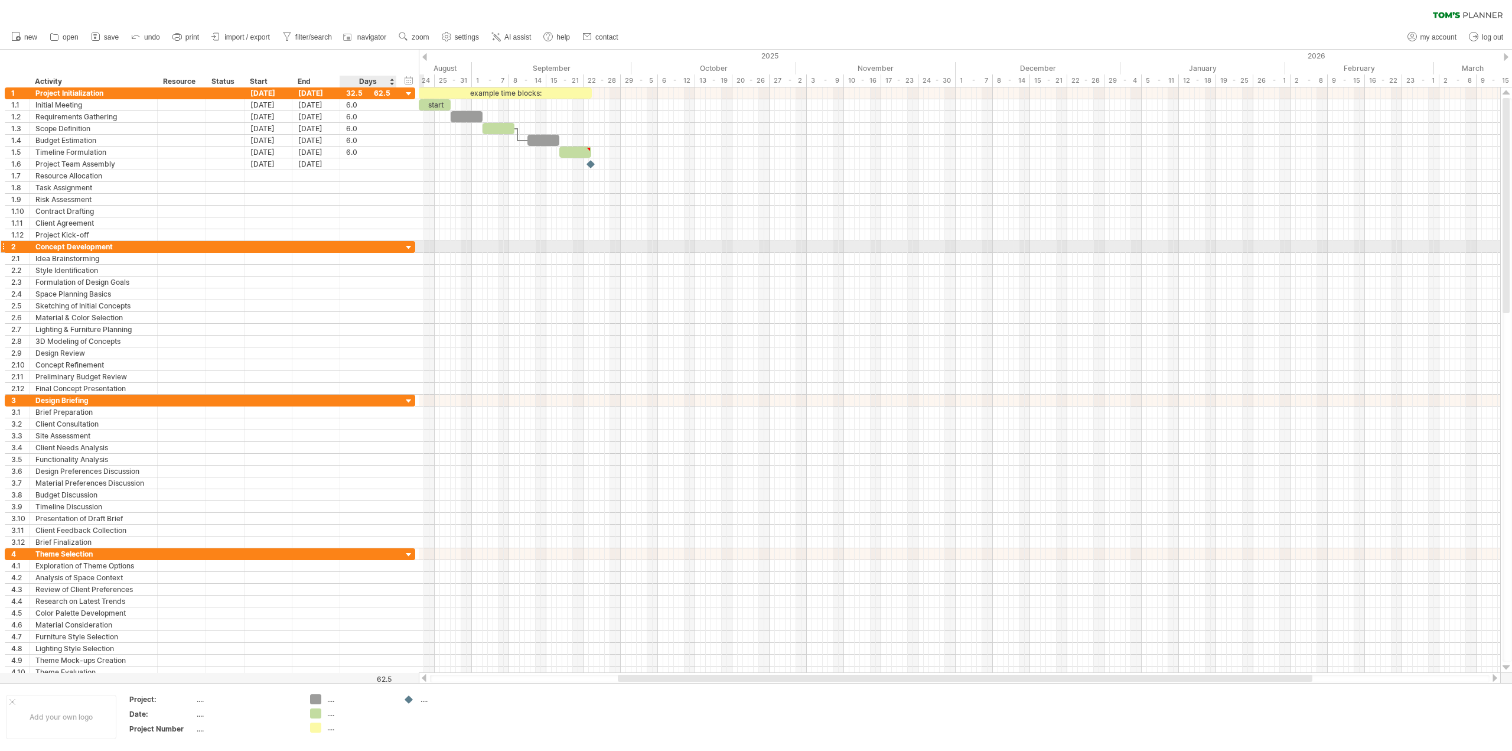
click at [407, 248] on div at bounding box center [409, 247] width 11 height 11
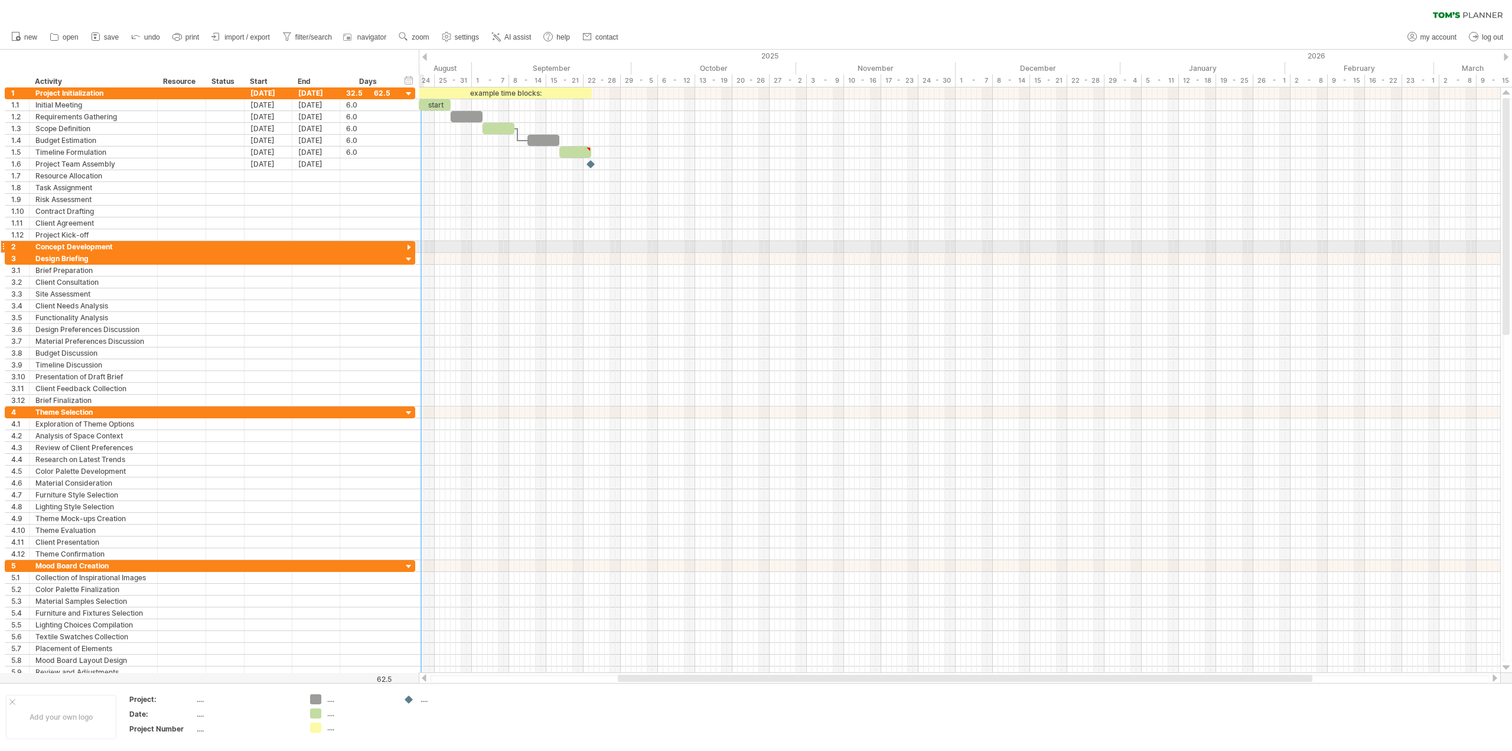
click at [409, 245] on div at bounding box center [409, 247] width 11 height 11
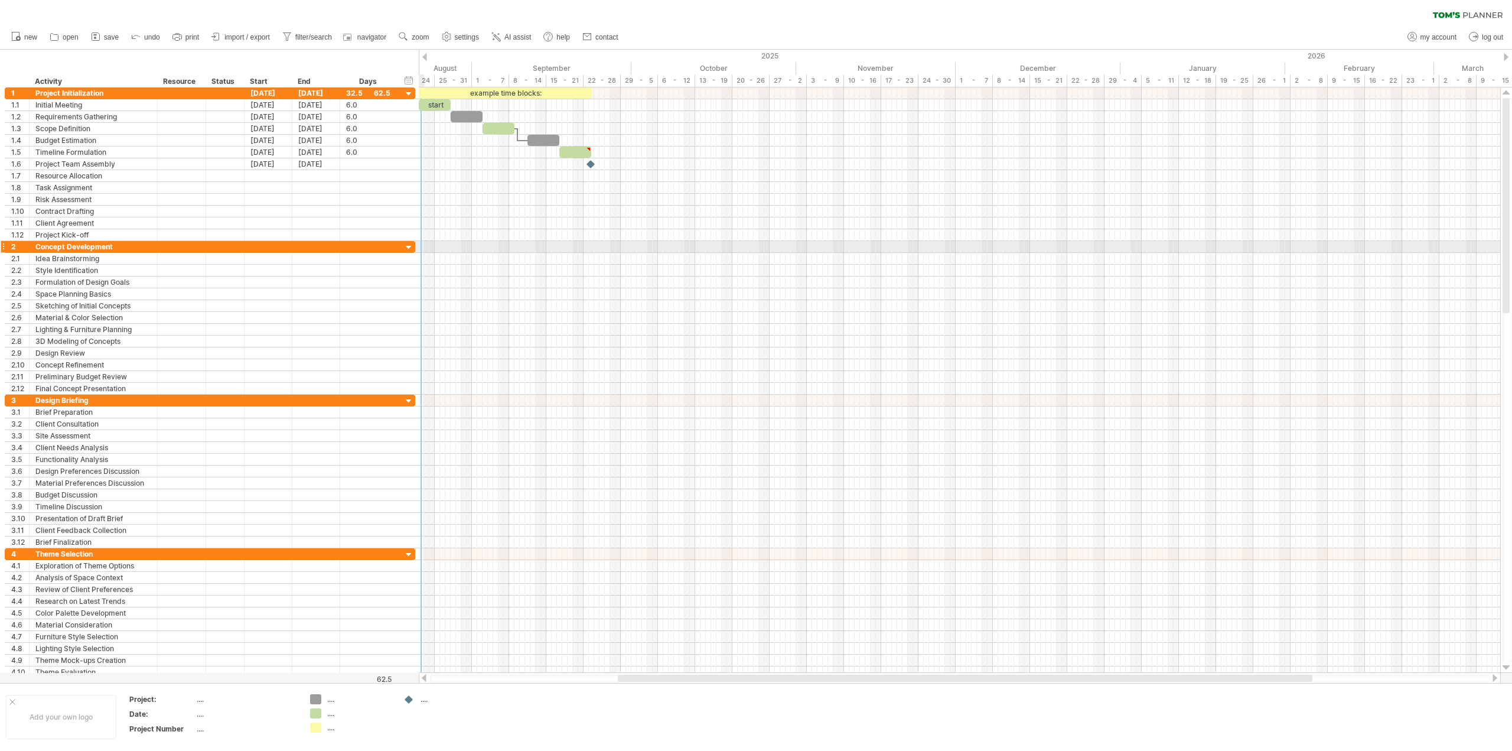
click at [409, 245] on div at bounding box center [409, 247] width 11 height 11
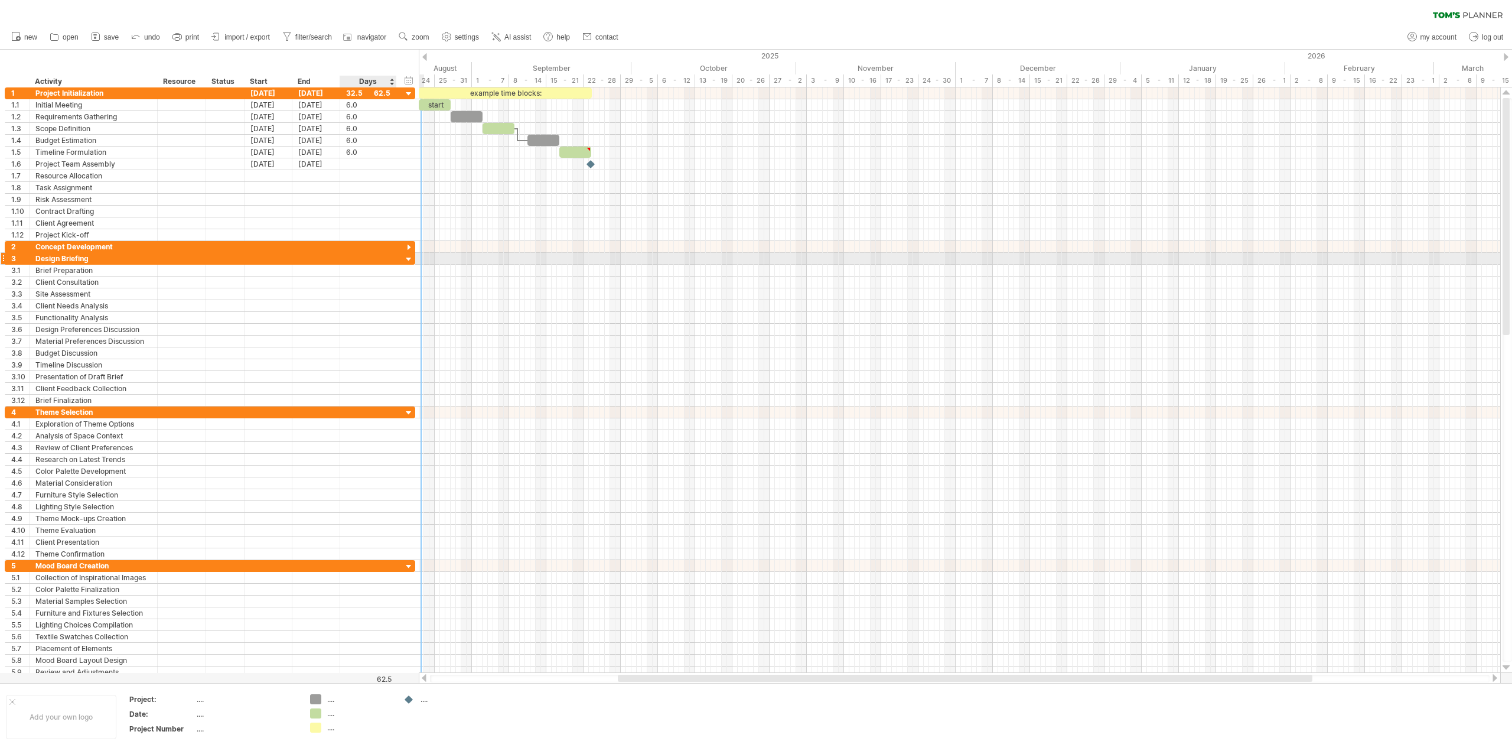
click at [408, 256] on div at bounding box center [409, 259] width 11 height 11
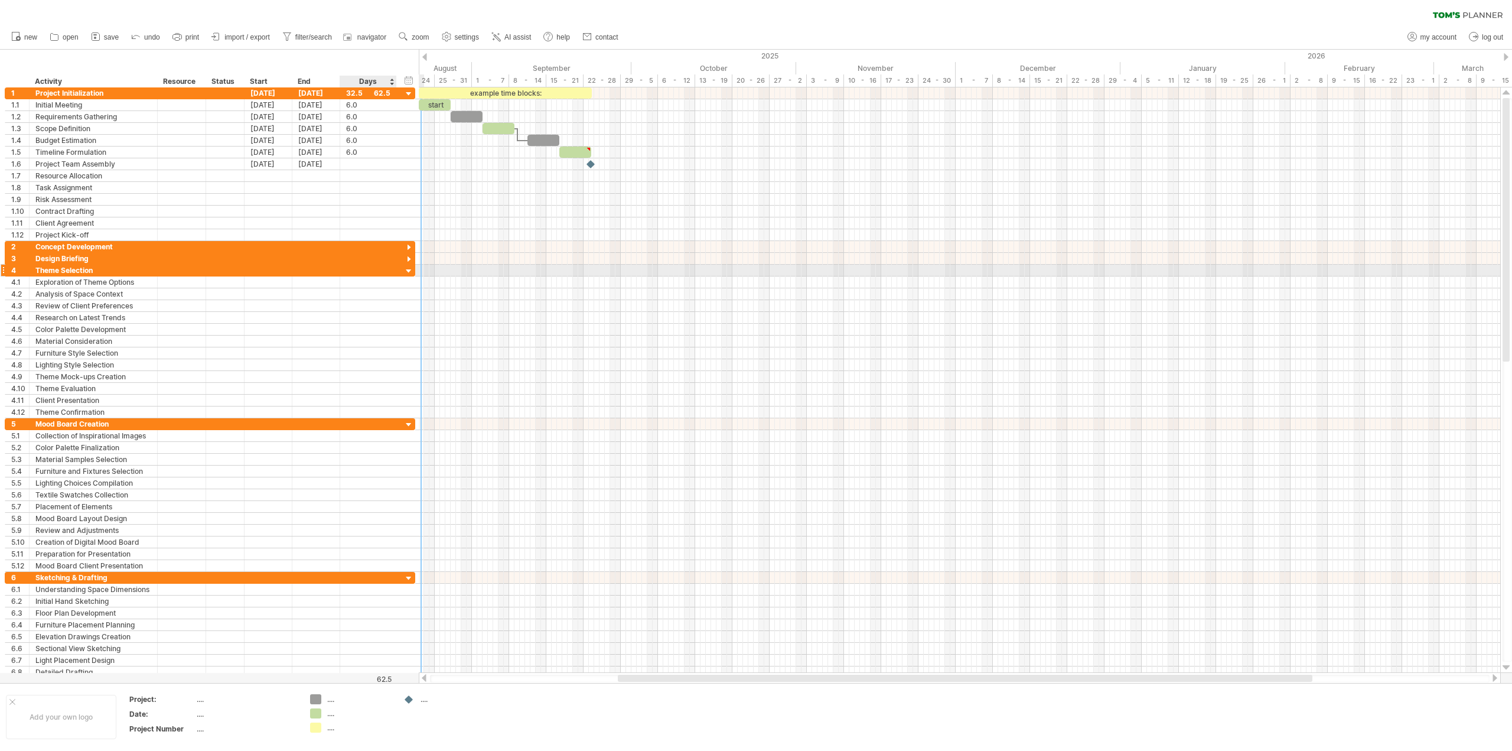
click at [406, 267] on div at bounding box center [409, 271] width 11 height 11
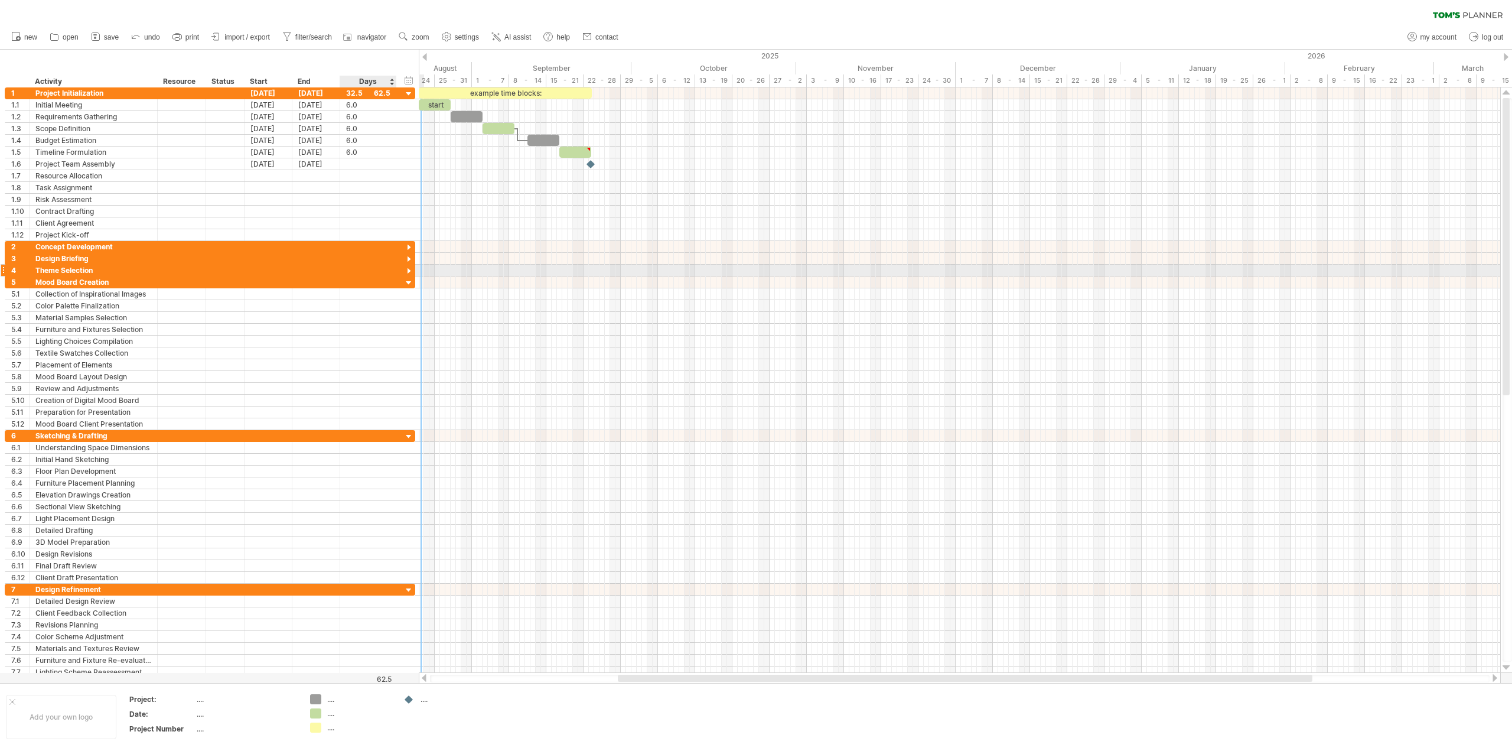
click at [408, 271] on div at bounding box center [409, 271] width 11 height 11
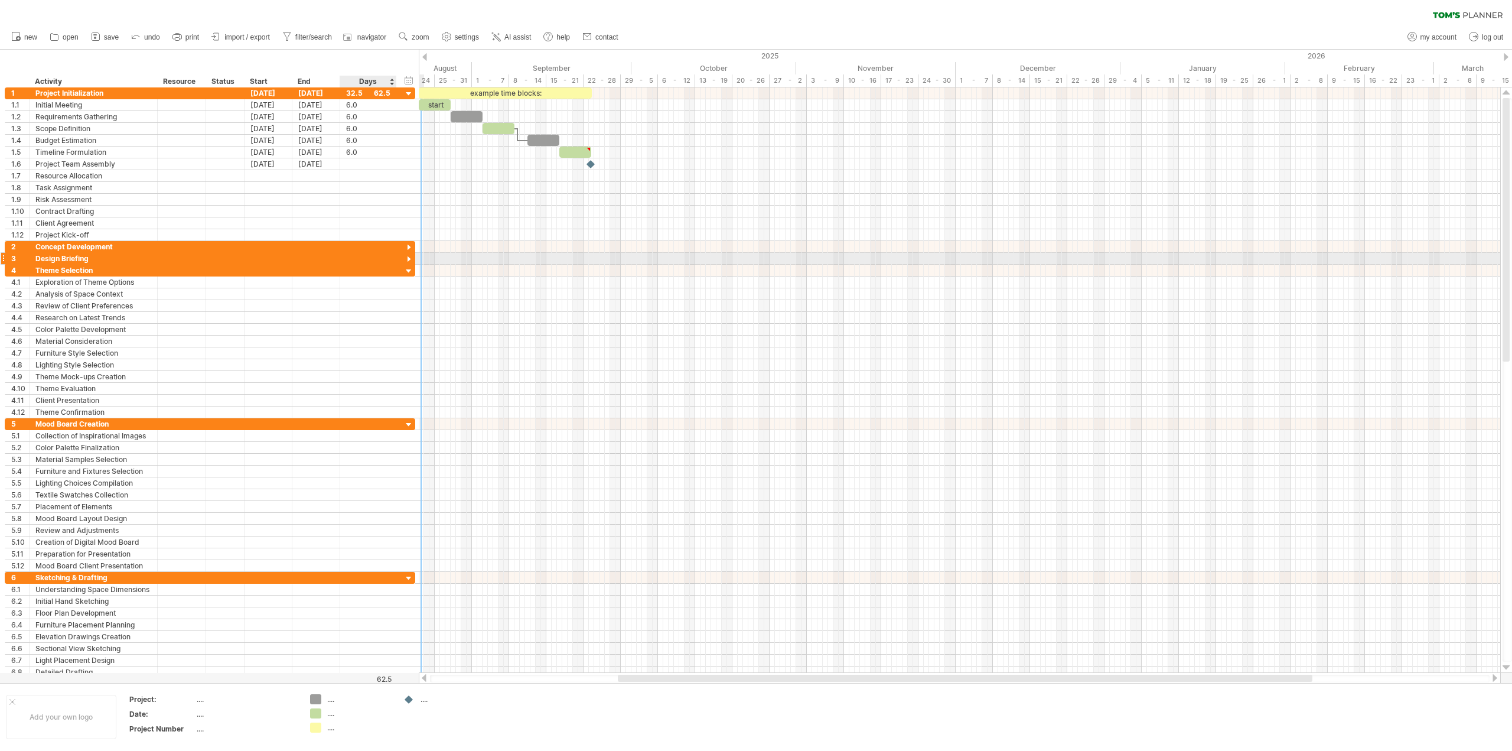
click at [408, 259] on div at bounding box center [409, 259] width 11 height 11
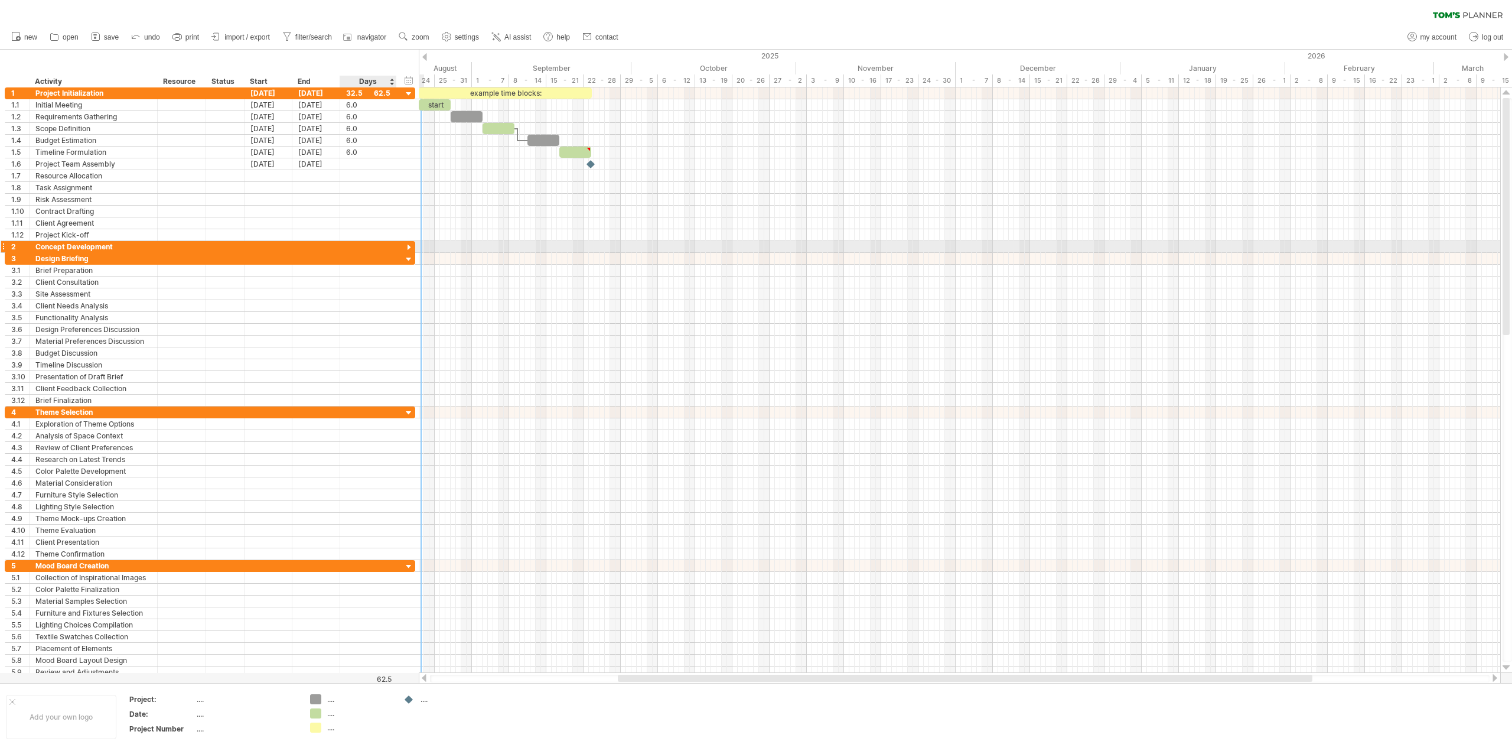
click at [406, 245] on div at bounding box center [409, 247] width 11 height 11
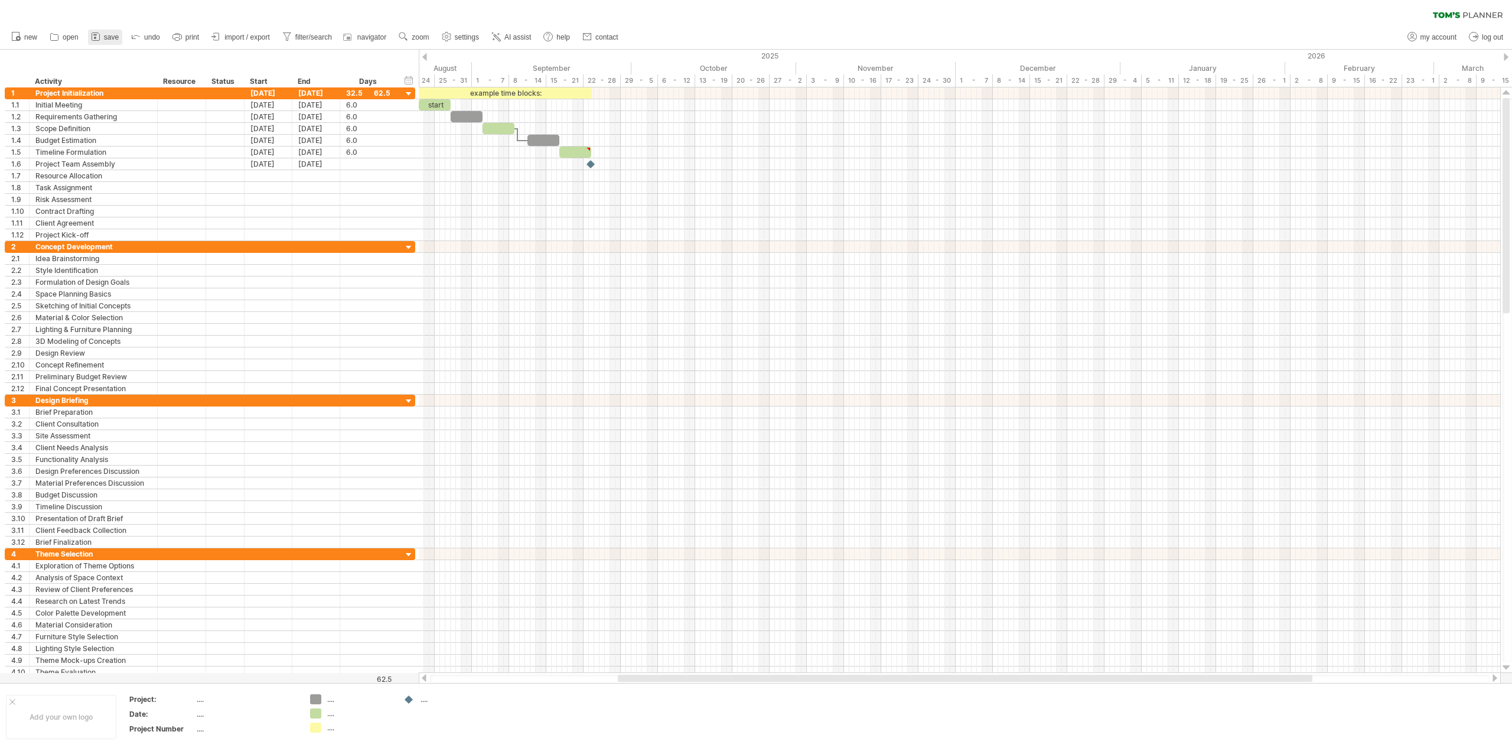
click at [117, 37] on span "save" at bounding box center [111, 37] width 15 height 8
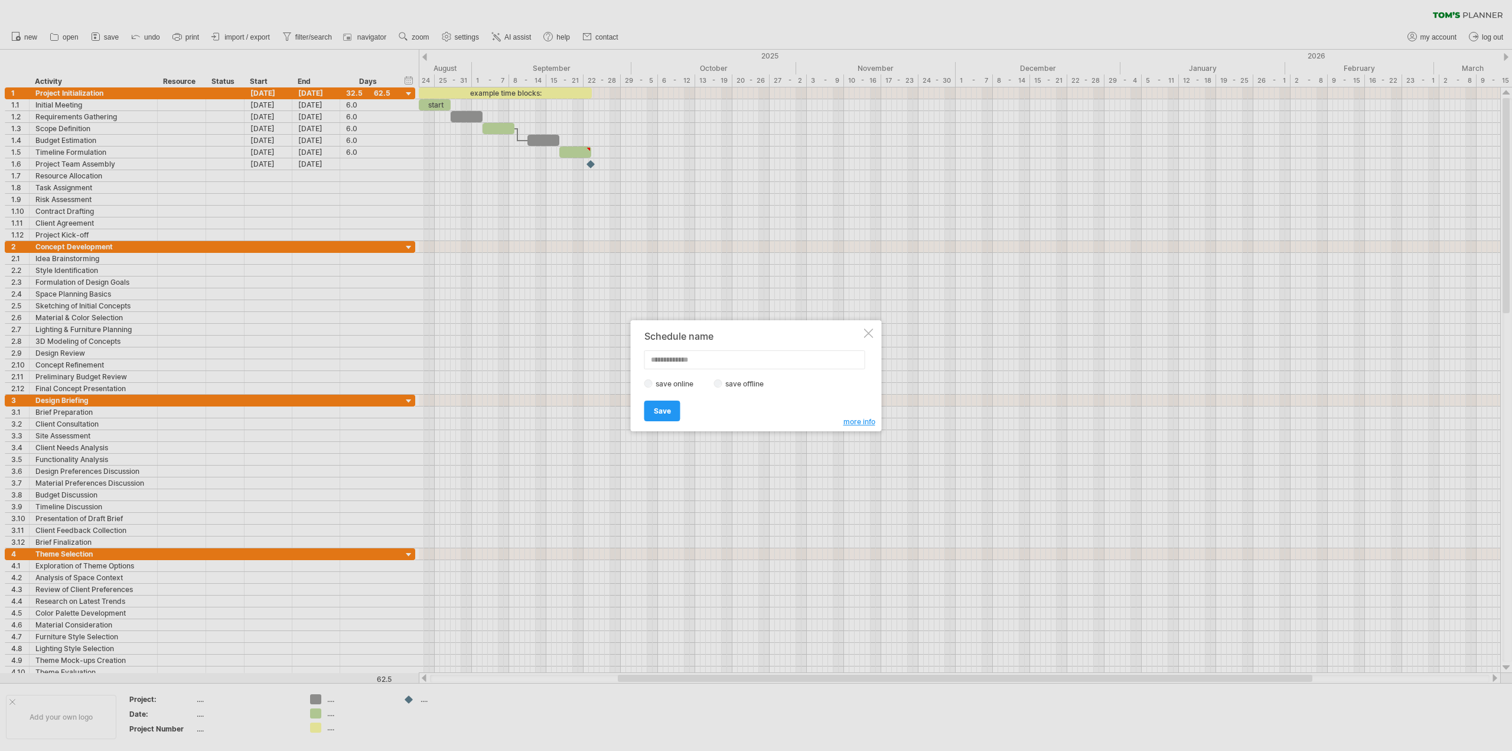
click at [734, 386] on label "save offline" at bounding box center [748, 383] width 51 height 9
click at [657, 411] on span "Save" at bounding box center [662, 410] width 17 height 9
click at [848, 333] on div at bounding box center [848, 334] width 9 height 9
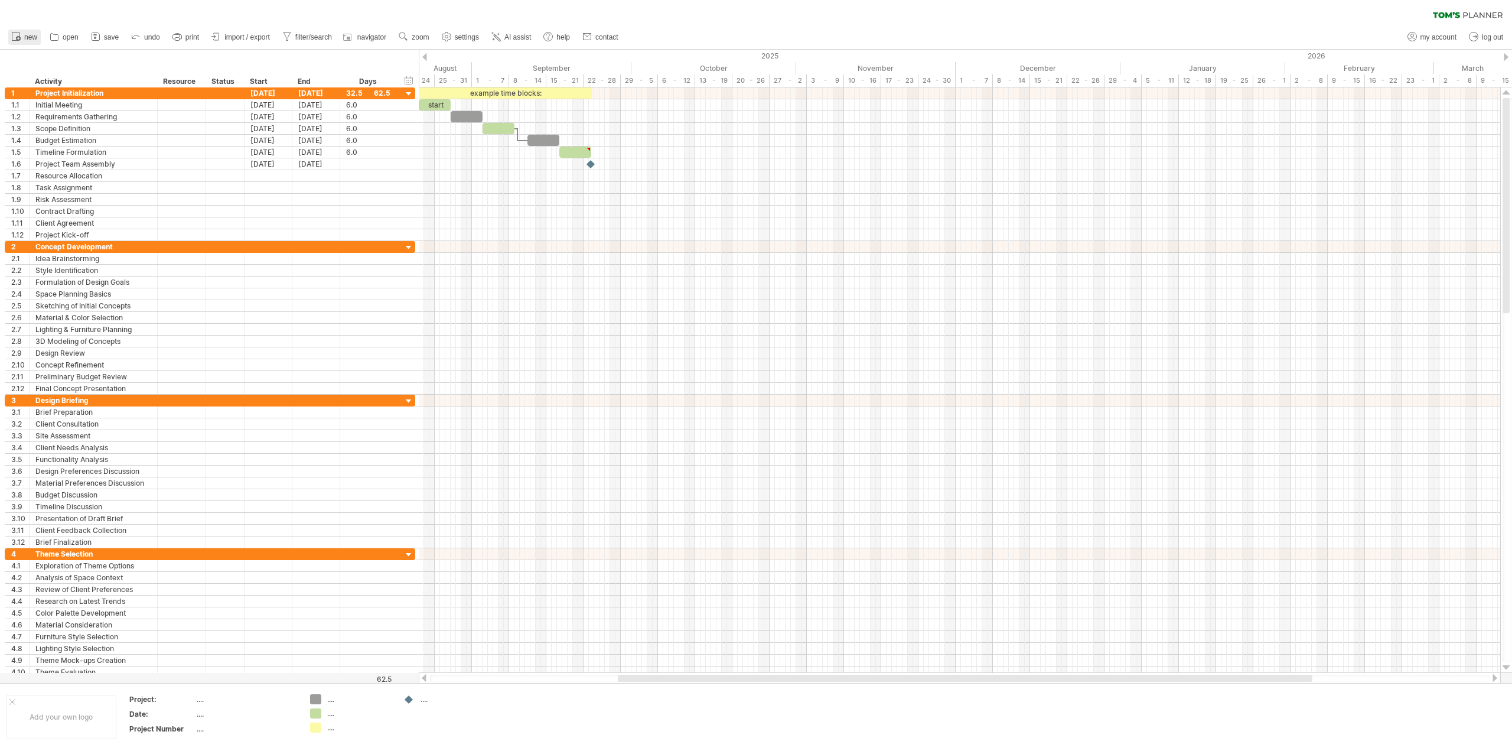
click at [10, 33] on icon at bounding box center [16, 36] width 12 height 12
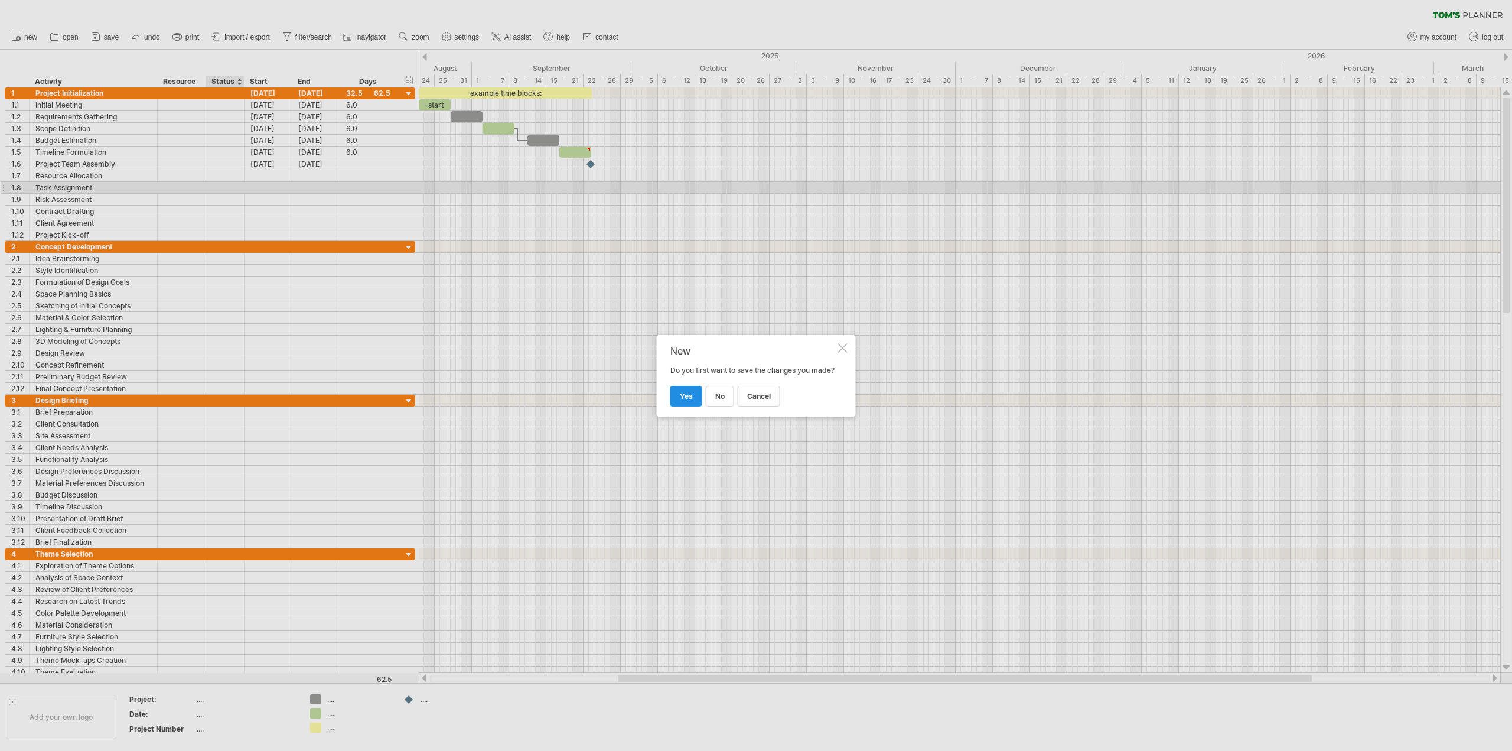
click at [697, 396] on link "yes" at bounding box center [687, 396] width 32 height 21
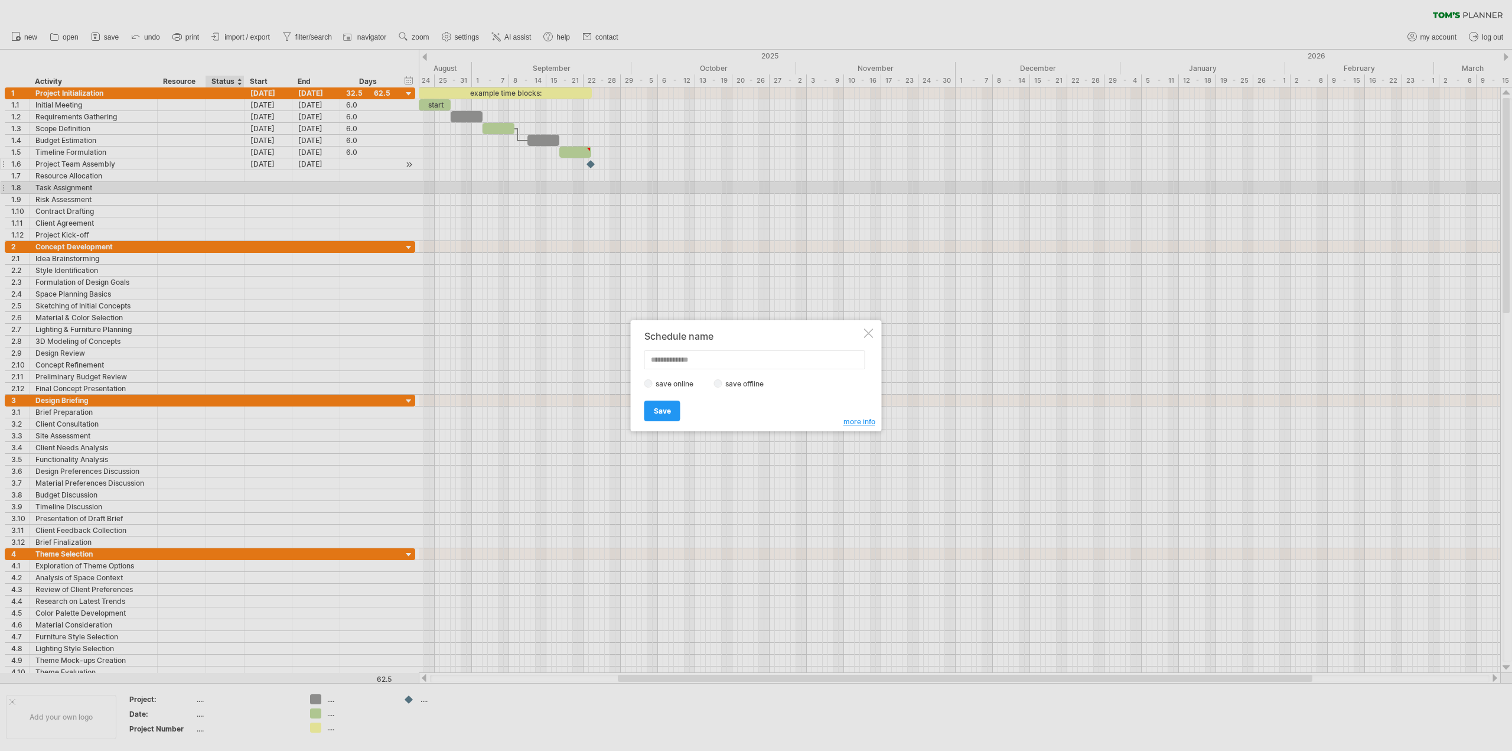
drag, startPoint x: 870, startPoint y: 333, endPoint x: 344, endPoint y: 160, distance: 553.9
click at [867, 333] on div at bounding box center [868, 332] width 9 height 9
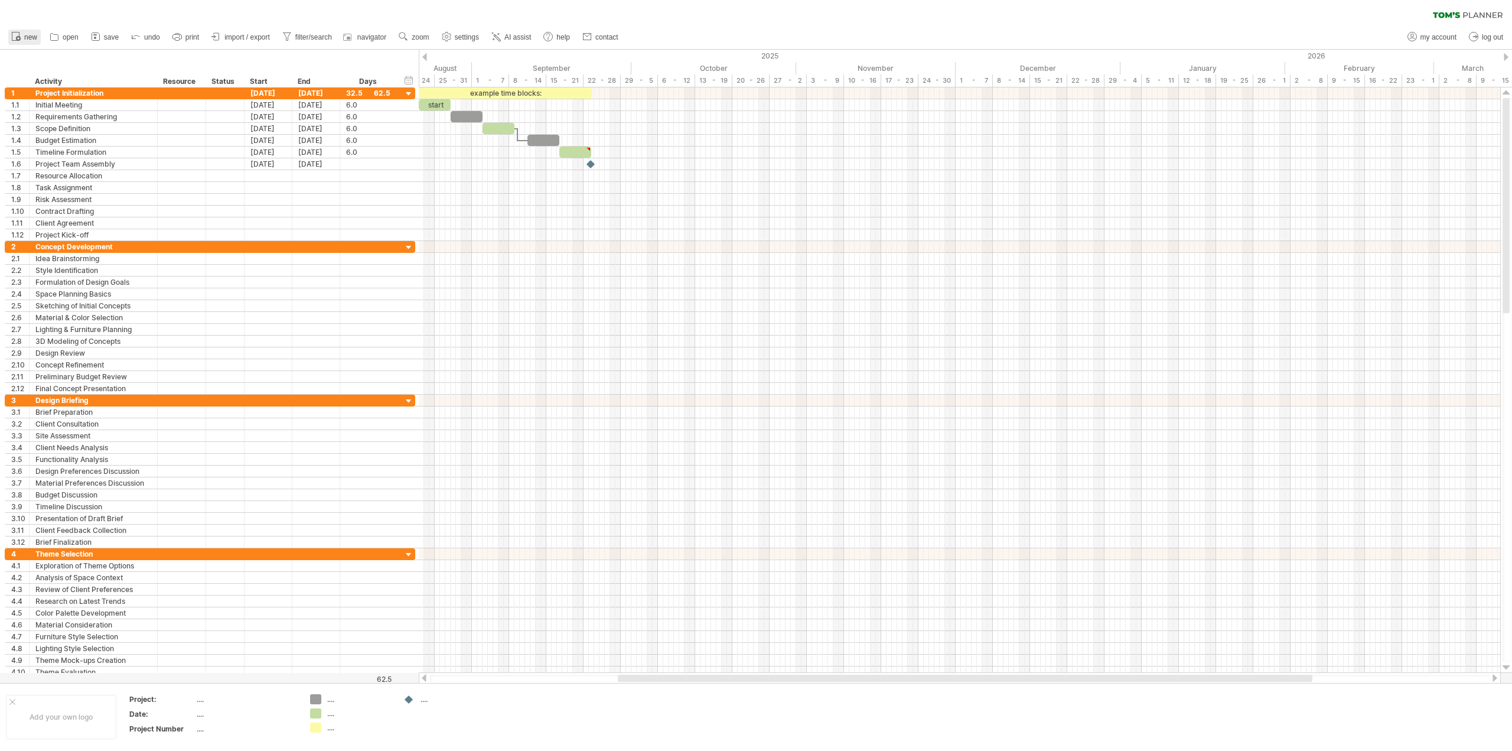
click at [27, 34] on span "new" at bounding box center [30, 37] width 13 height 8
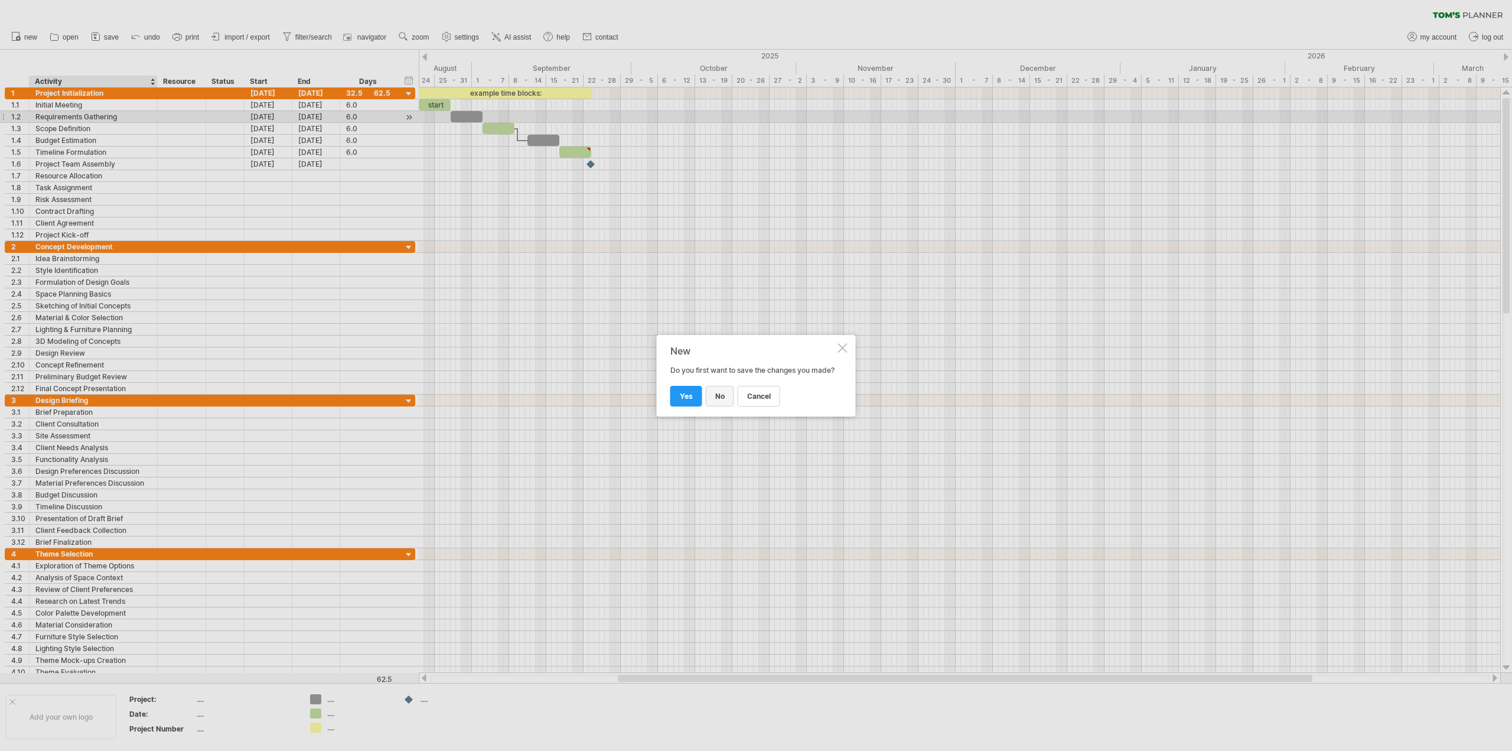
click at [721, 401] on span "no" at bounding box center [719, 396] width 9 height 9
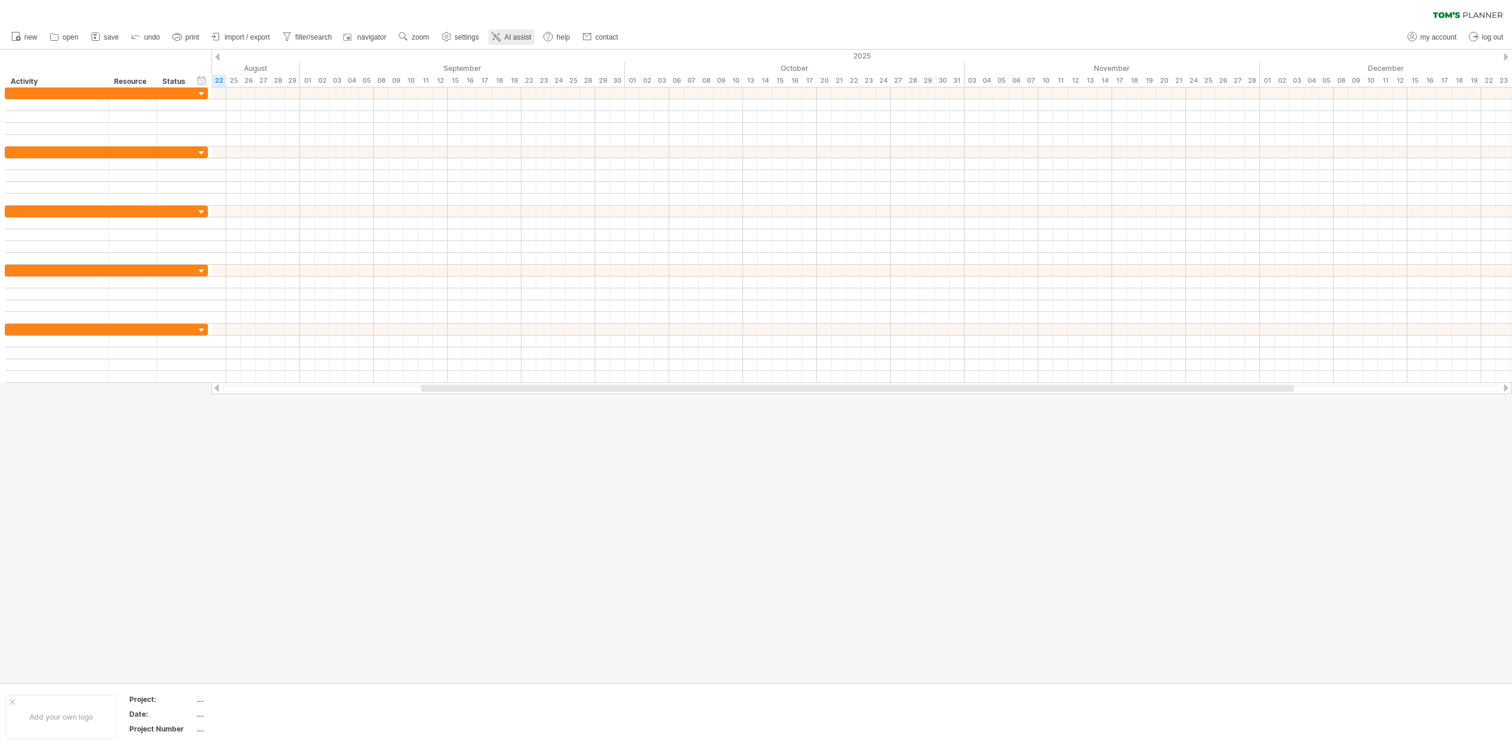
click at [507, 34] on span "AI assist" at bounding box center [518, 37] width 27 height 8
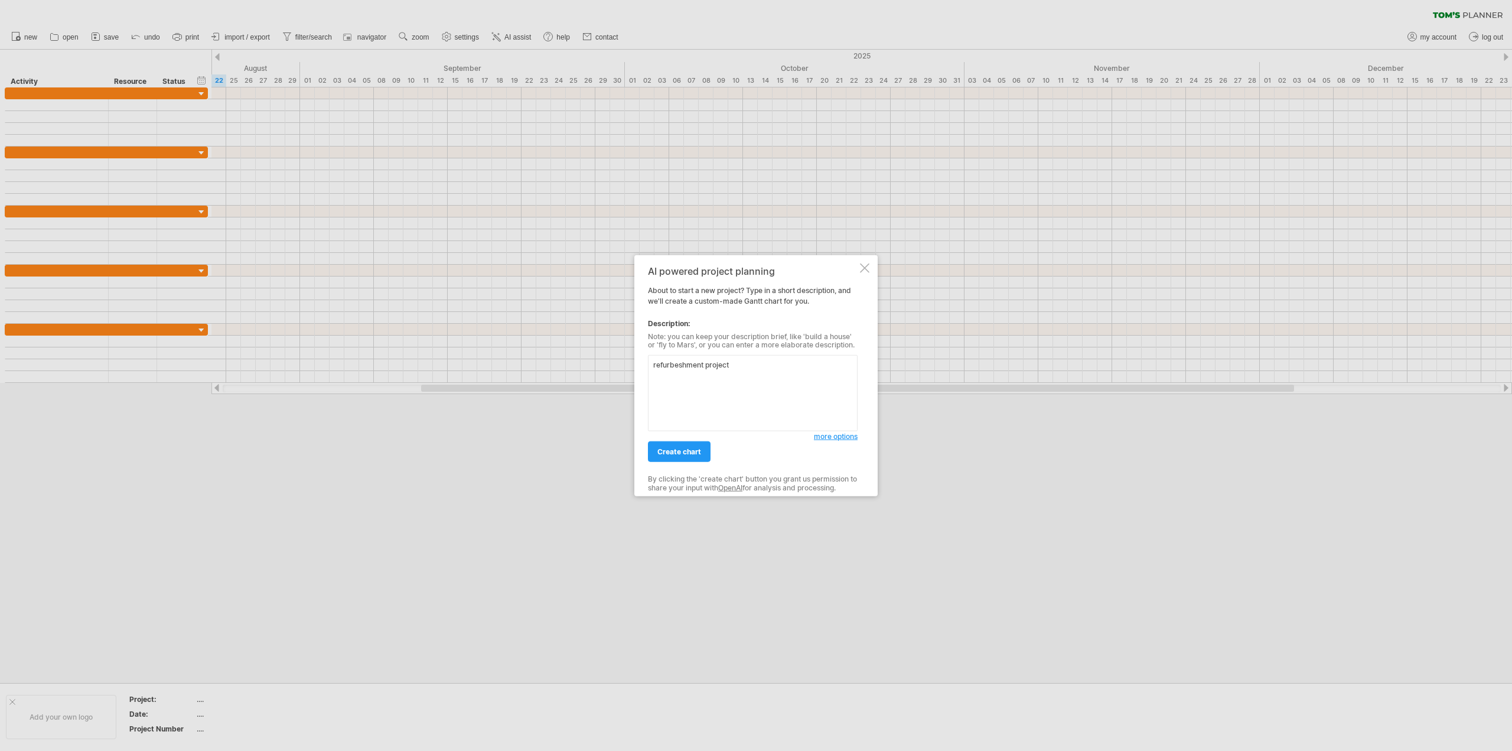
click at [680, 366] on textarea "refurbeshment project" at bounding box center [753, 393] width 210 height 76
type textarea "refurbishment project"
click at [687, 451] on span "create chart" at bounding box center [680, 451] width 44 height 9
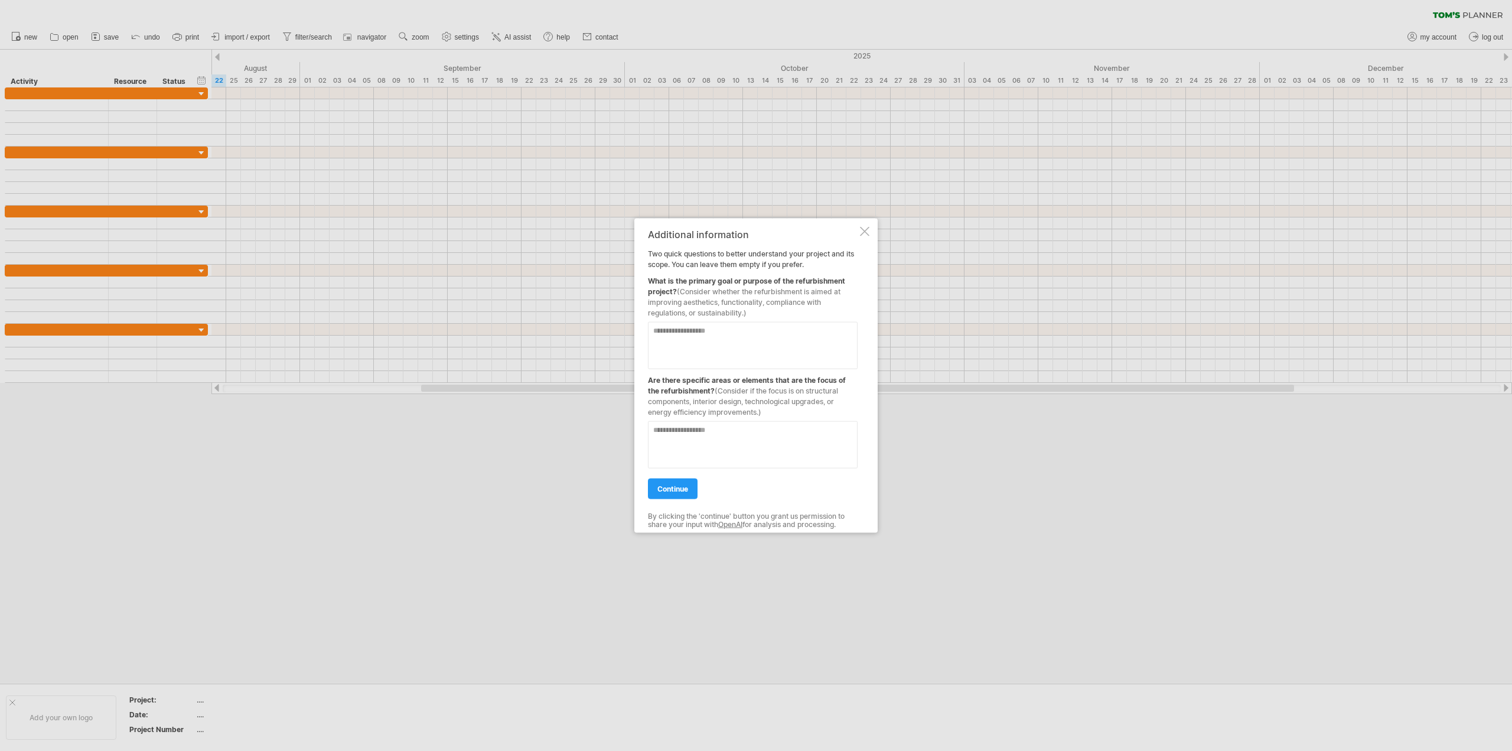
click at [695, 434] on textarea at bounding box center [753, 444] width 210 height 47
click at [695, 337] on textarea at bounding box center [753, 344] width 210 height 47
type textarea "*******"
click at [722, 455] on textarea at bounding box center [753, 444] width 210 height 47
type textarea "*******"
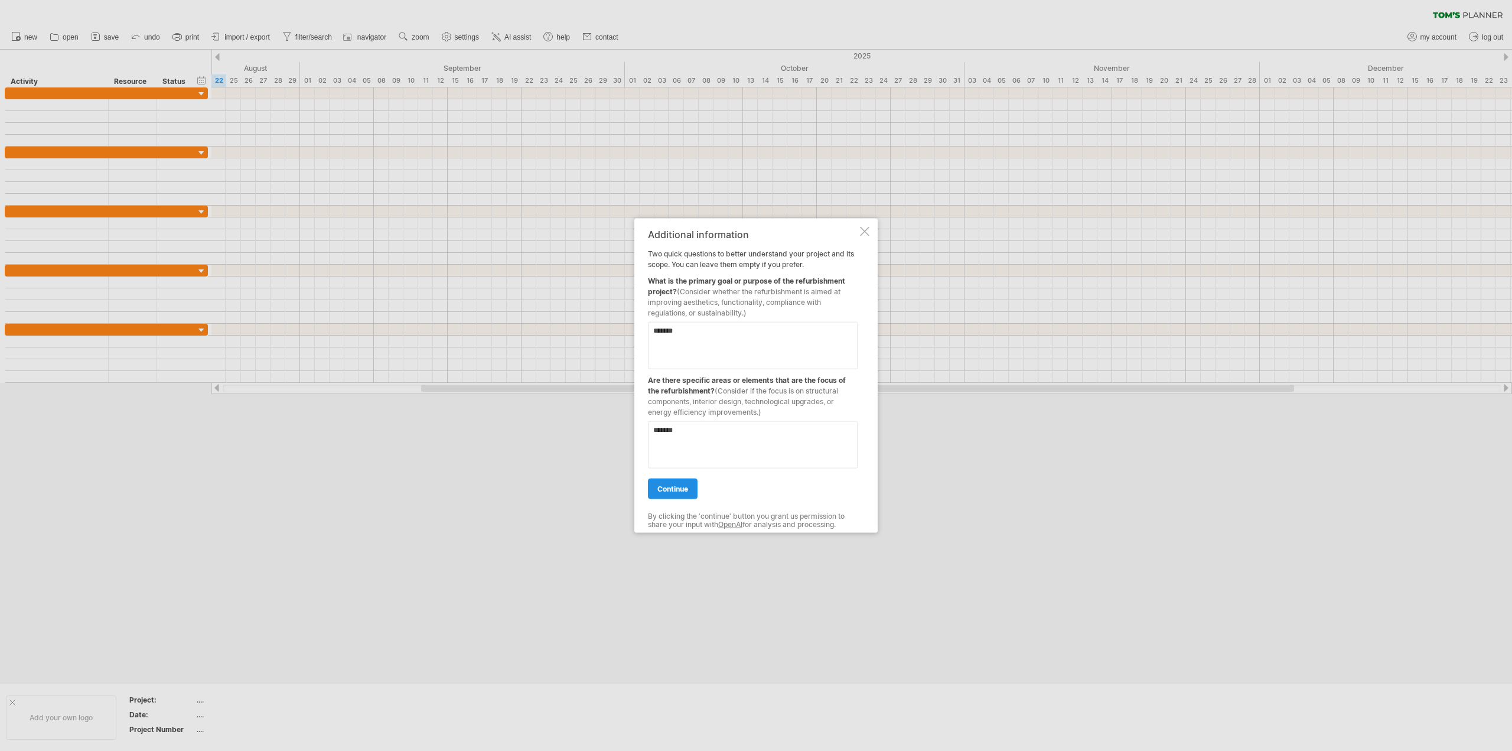
click at [672, 493] on span "continue" at bounding box center [673, 488] width 31 height 9
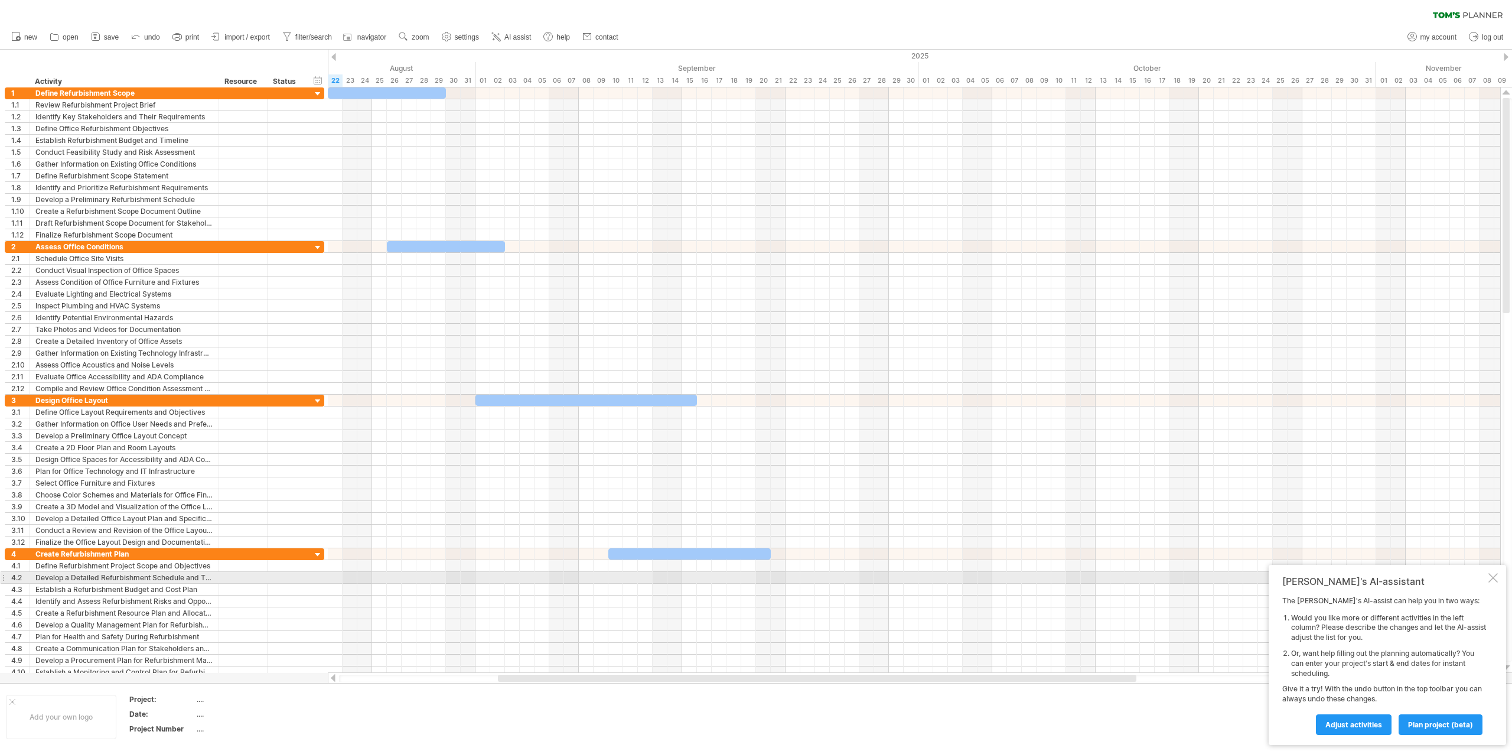
click at [1496, 578] on div at bounding box center [1493, 577] width 9 height 9
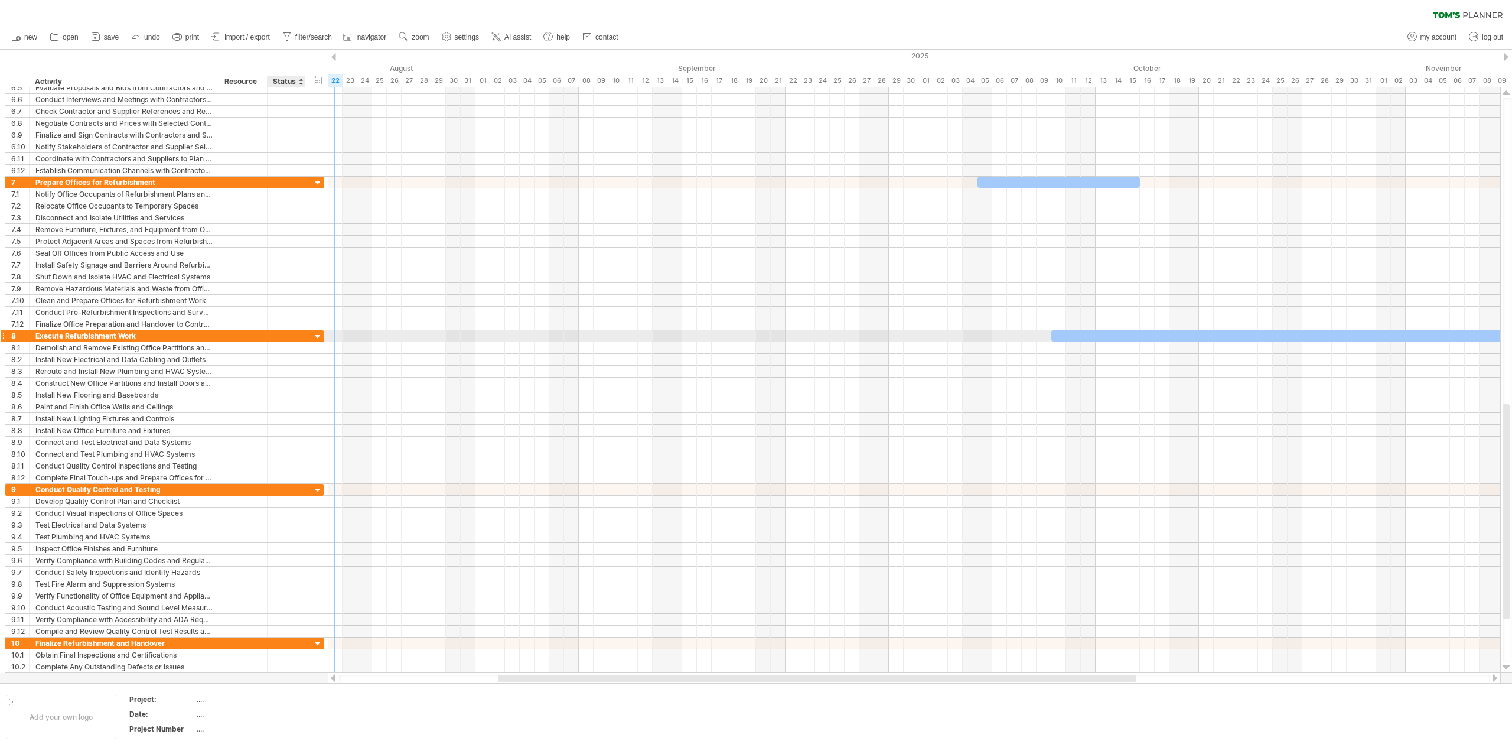
click at [318, 337] on div at bounding box center [318, 336] width 11 height 11
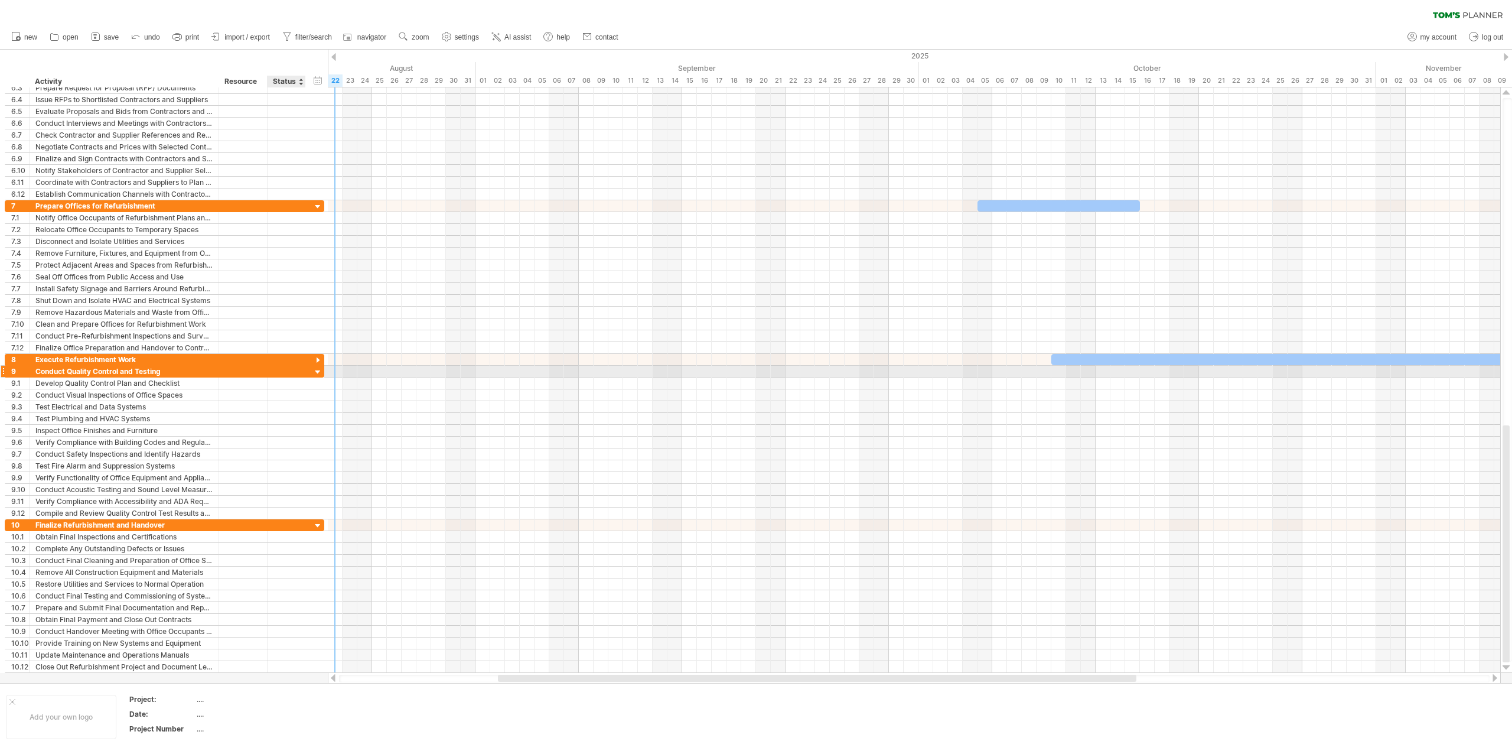
click at [319, 372] on div at bounding box center [318, 372] width 11 height 11
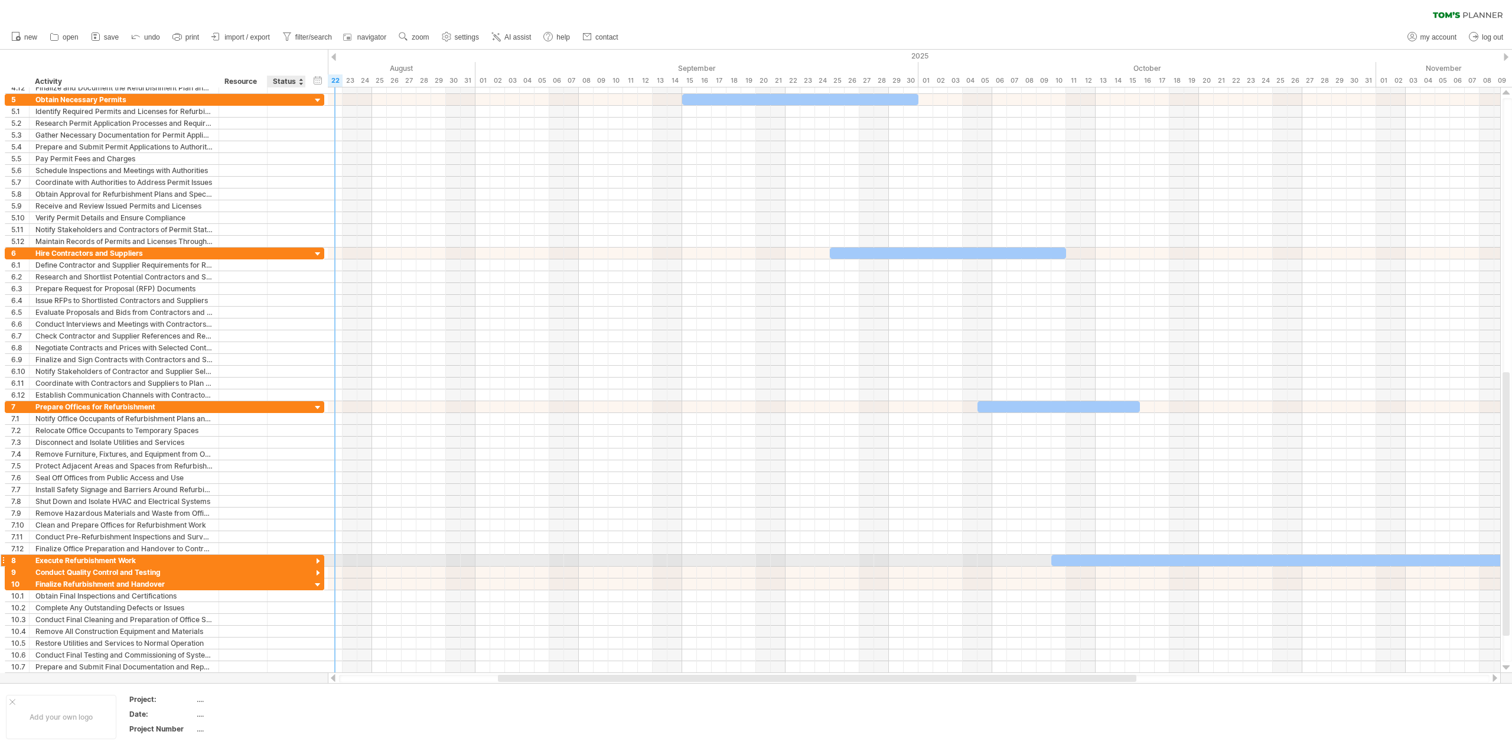
click at [317, 559] on div at bounding box center [318, 561] width 11 height 11
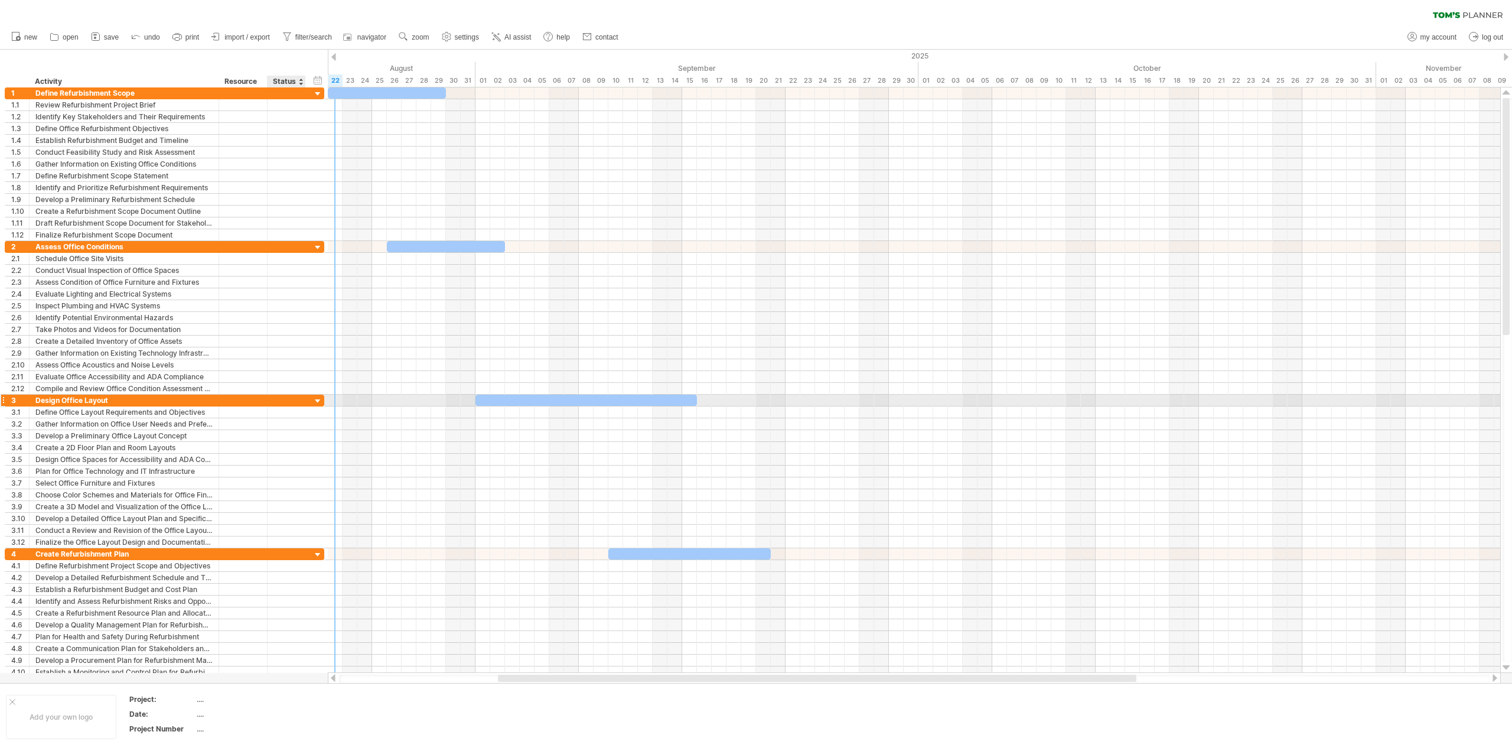
click at [319, 398] on div at bounding box center [318, 401] width 11 height 11
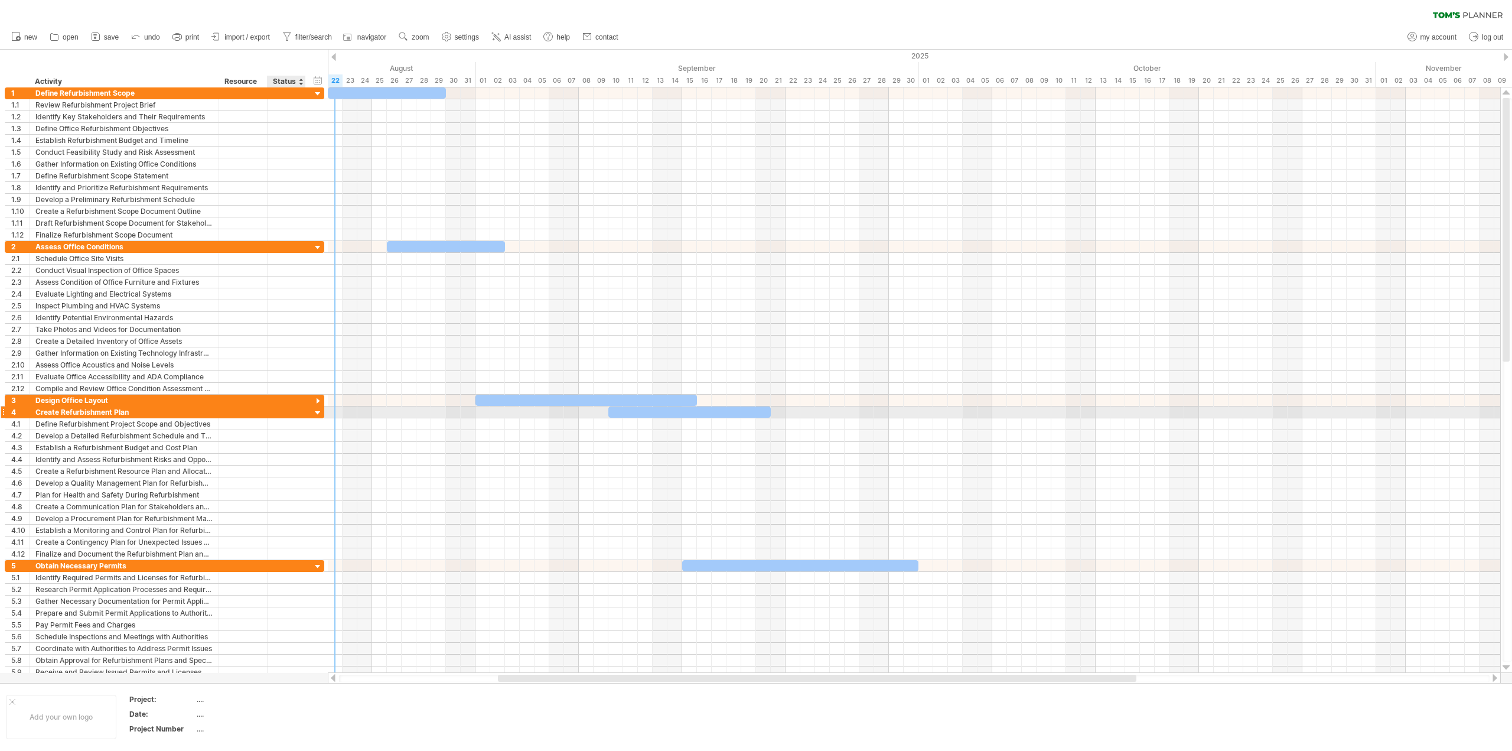
click at [317, 410] on div at bounding box center [318, 413] width 11 height 11
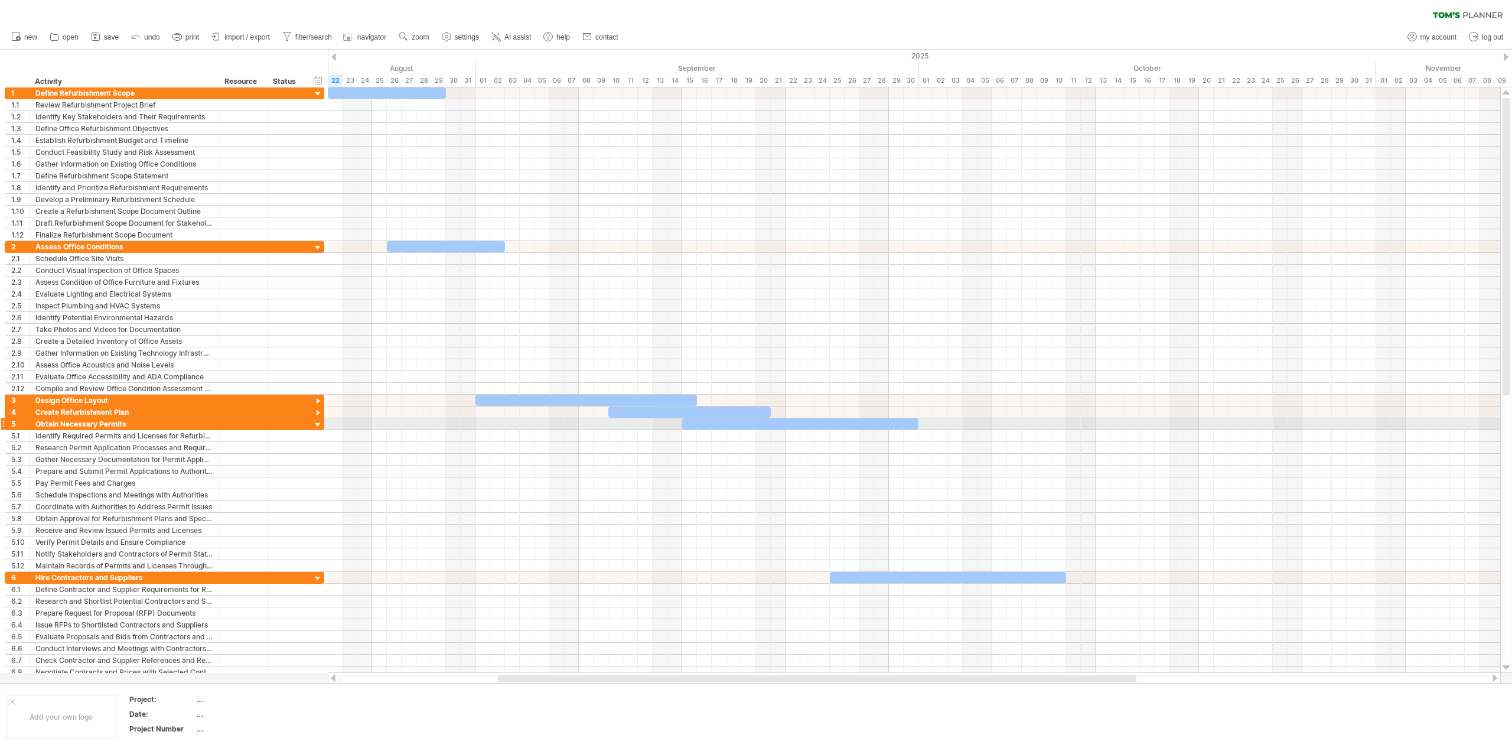
click at [316, 425] on div at bounding box center [318, 424] width 11 height 11
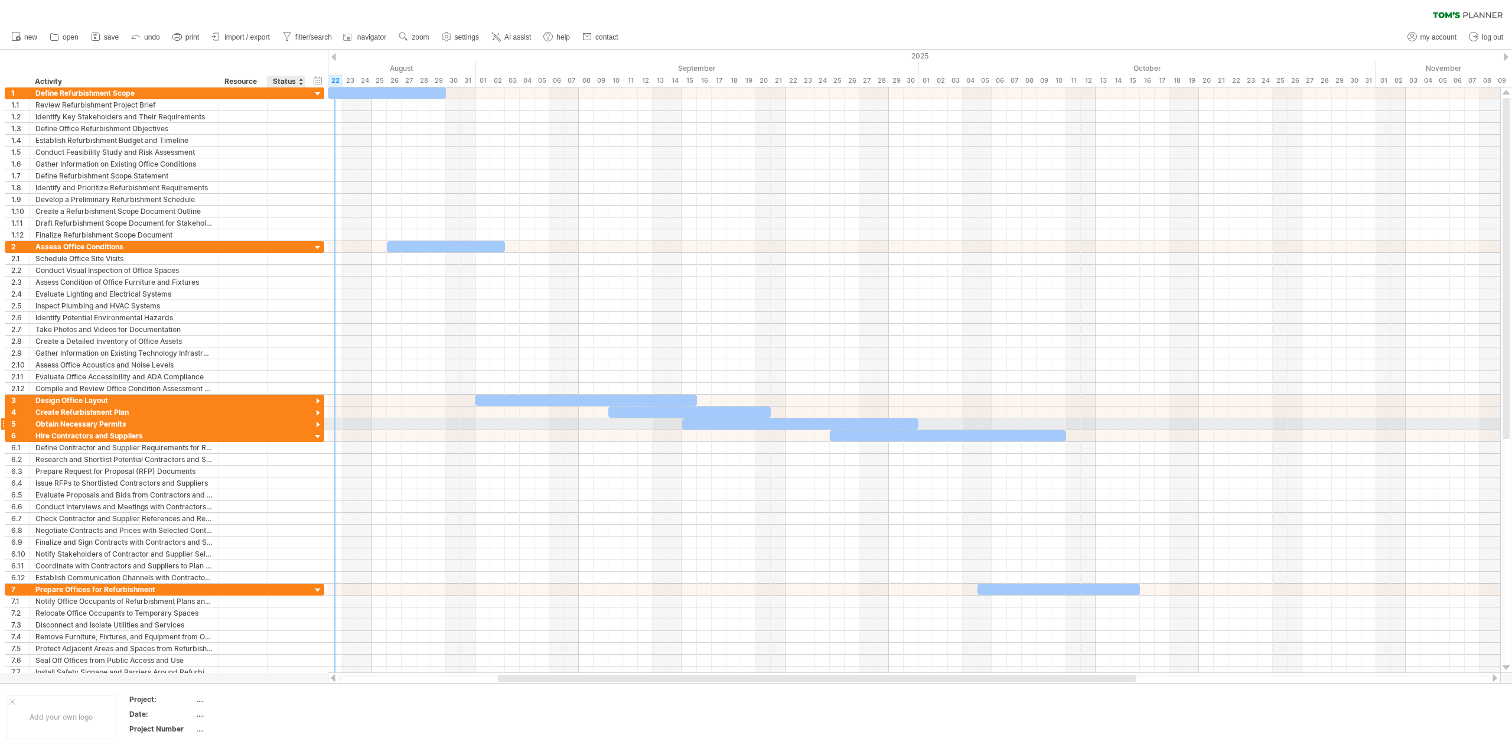
click at [318, 424] on div at bounding box center [318, 424] width 11 height 11
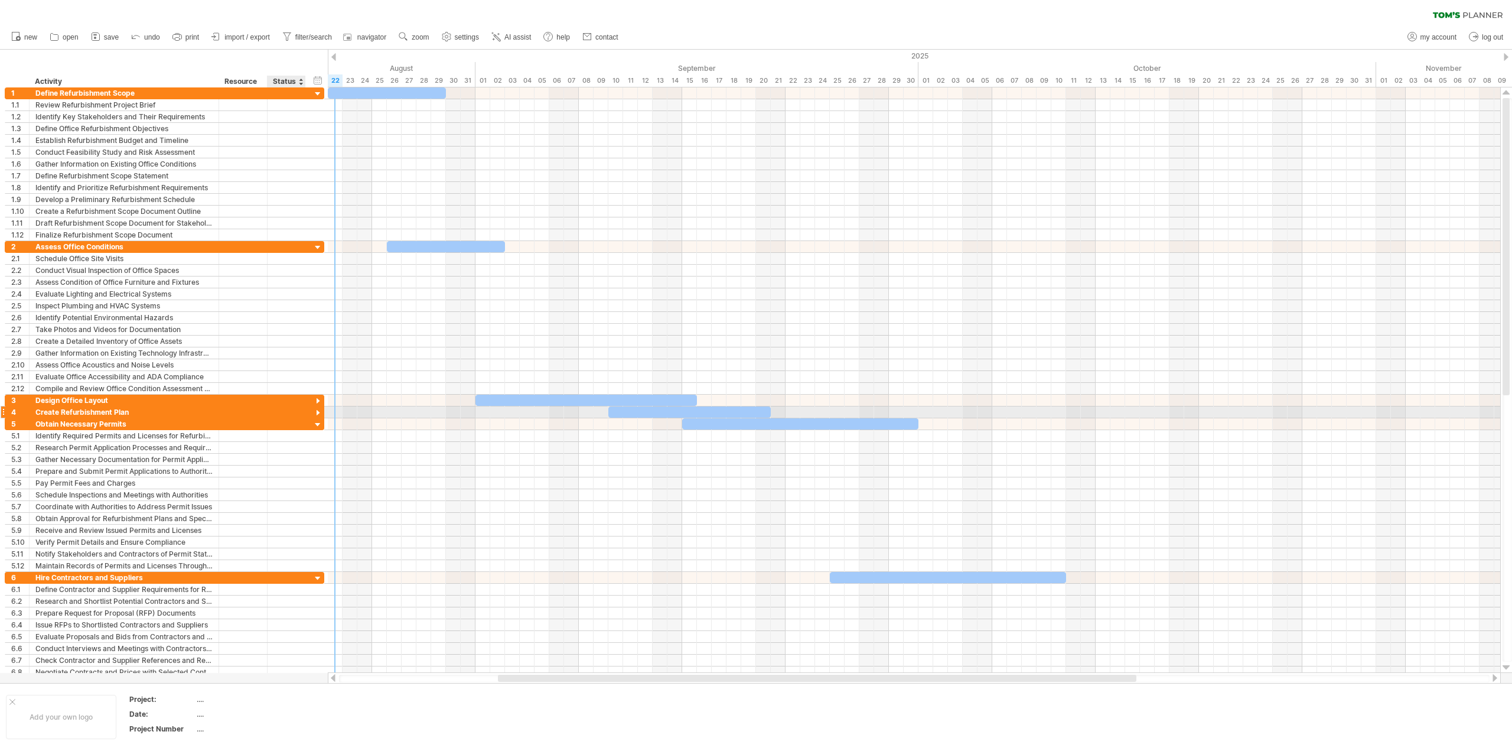
click at [317, 412] on div at bounding box center [318, 413] width 11 height 11
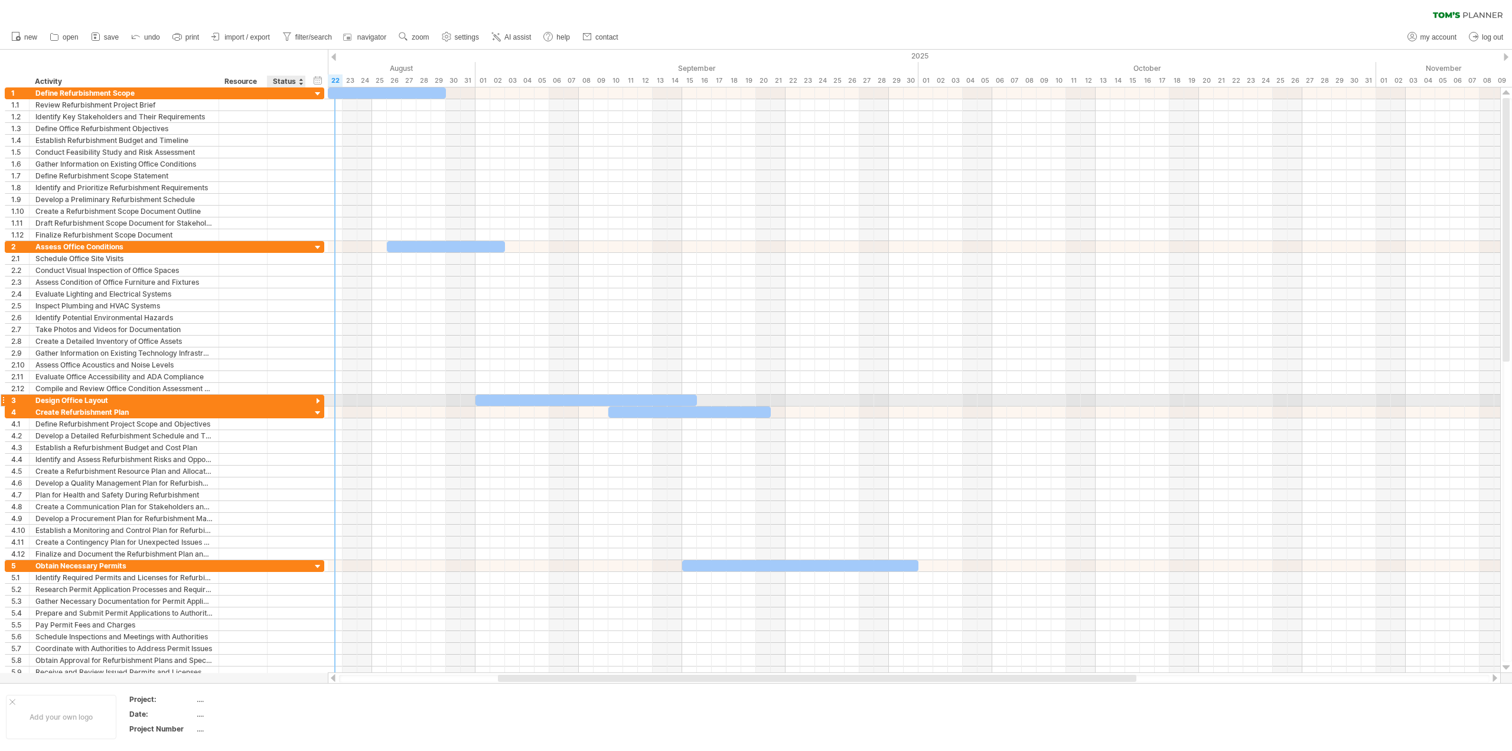
click at [317, 402] on div at bounding box center [318, 401] width 11 height 11
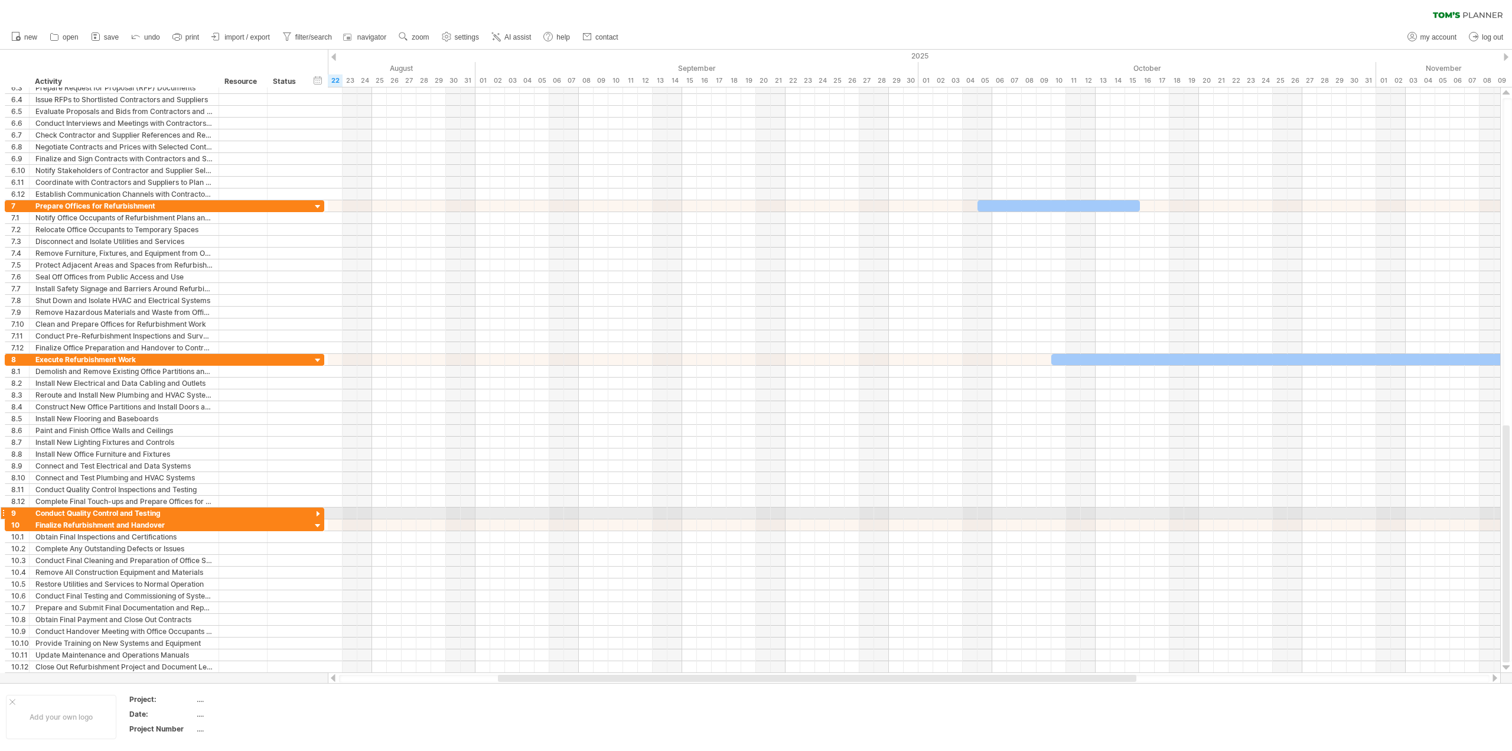
click at [317, 514] on div at bounding box center [318, 514] width 11 height 11
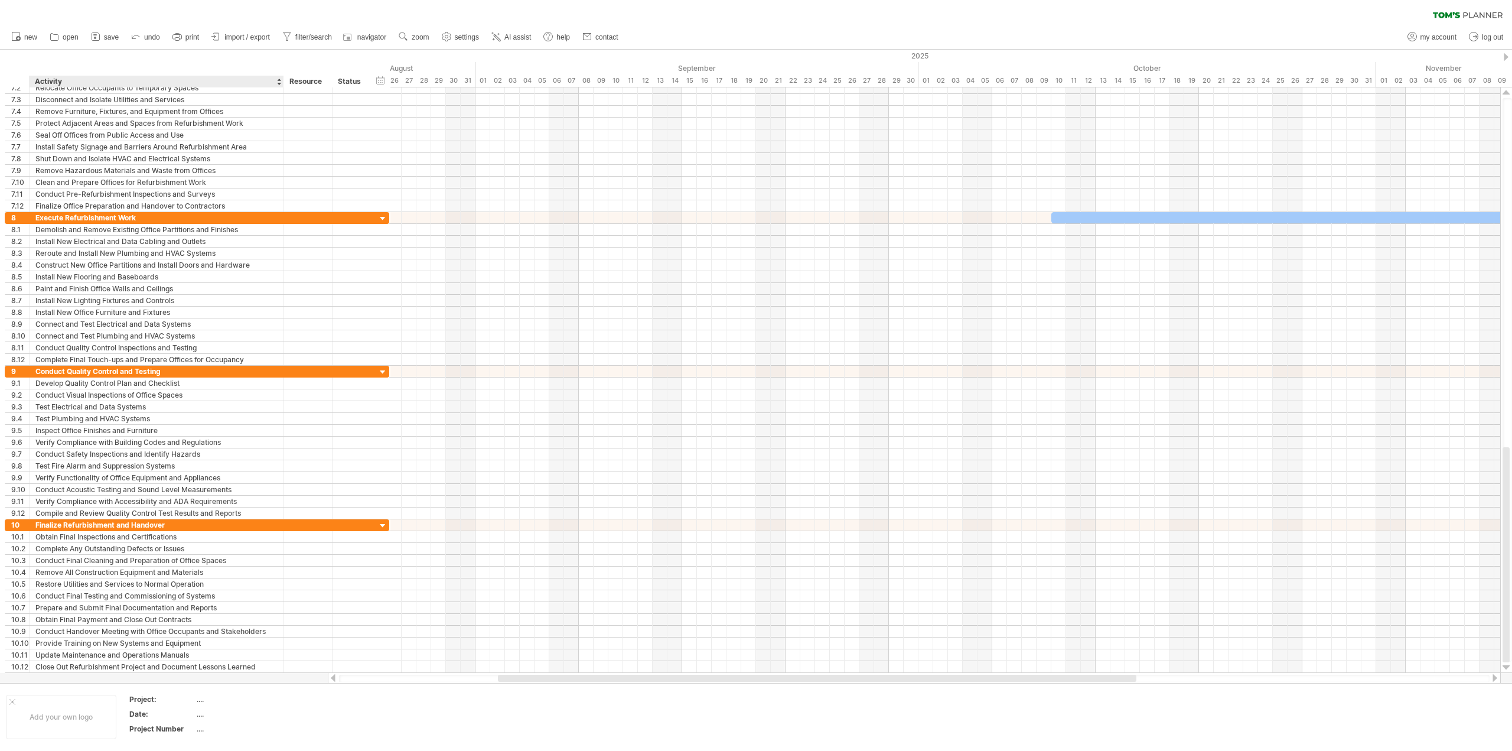
drag, startPoint x: 216, startPoint y: 83, endPoint x: 281, endPoint y: 85, distance: 65.0
click at [281, 85] on div at bounding box center [283, 82] width 4 height 12
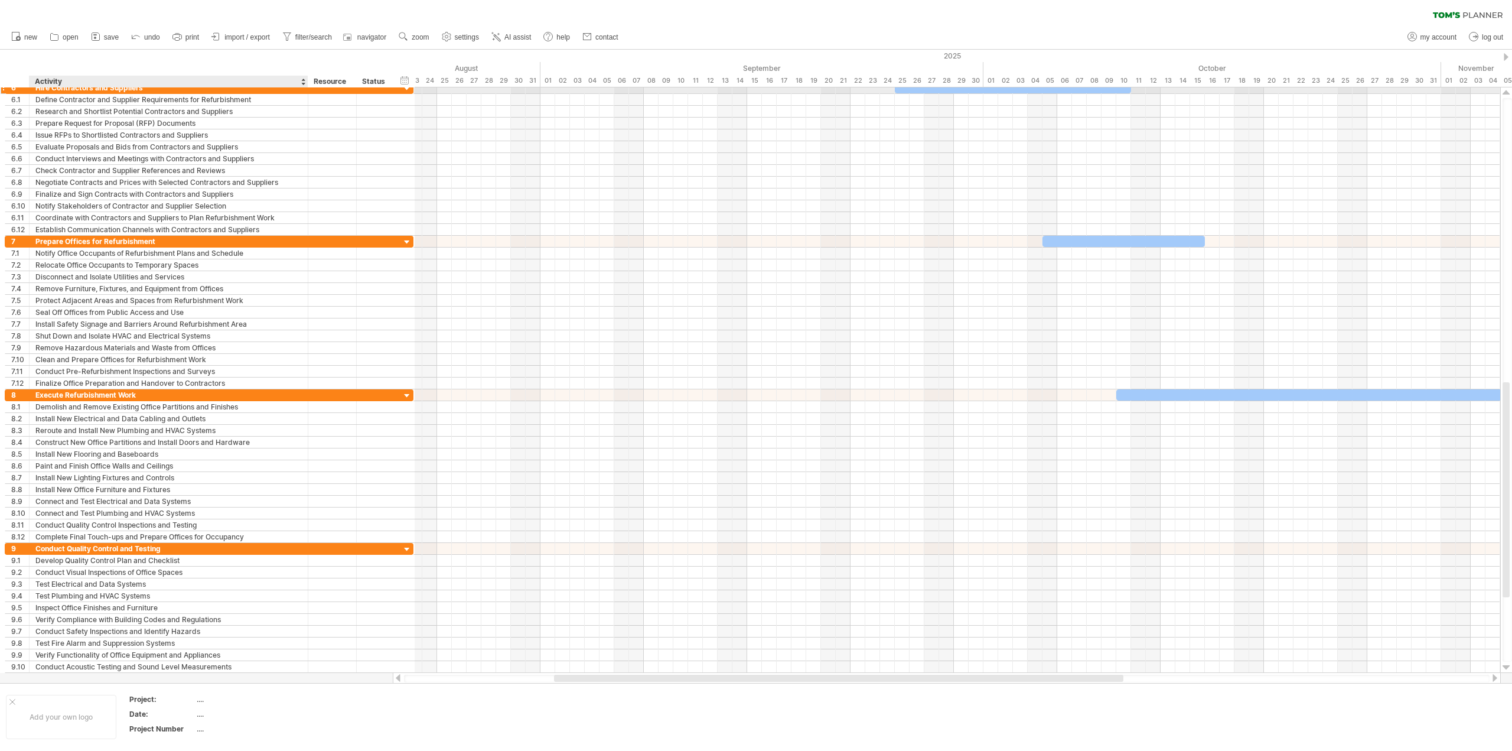
drag, startPoint x: 283, startPoint y: 92, endPoint x: 304, endPoint y: 82, distance: 22.7
click at [304, 82] on div "Trying to reach [DOMAIN_NAME] Connected again... 0% clear filter new 1" at bounding box center [756, 375] width 1512 height 751
